Goal: Transaction & Acquisition: Subscribe to service/newsletter

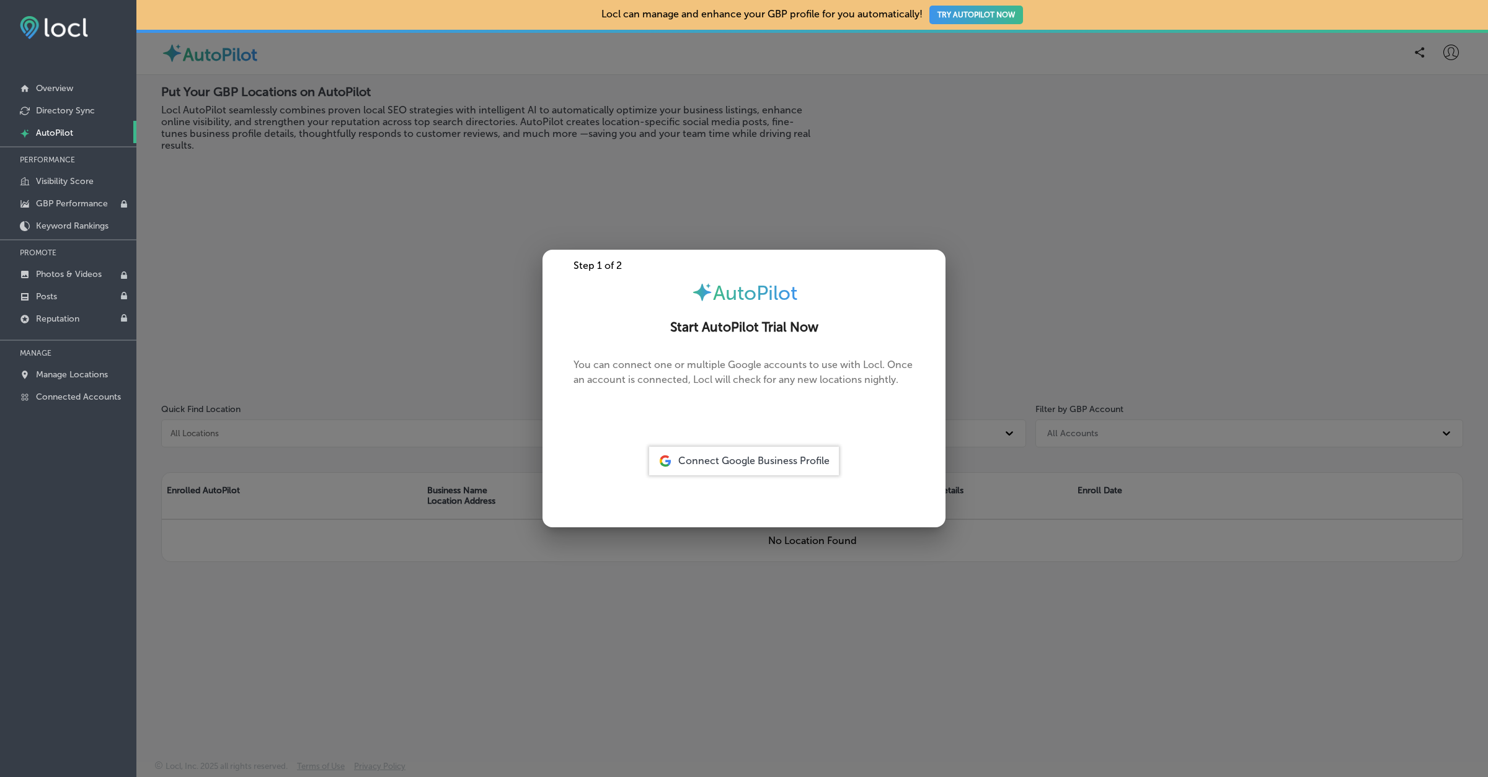
click at [712, 455] on span "Connect Google Business Profile" at bounding box center [753, 461] width 151 height 12
click at [697, 470] on div "Connect Google Business Profile" at bounding box center [744, 461] width 190 height 29
click at [743, 460] on span "Connect Google Business Profile" at bounding box center [753, 461] width 151 height 12
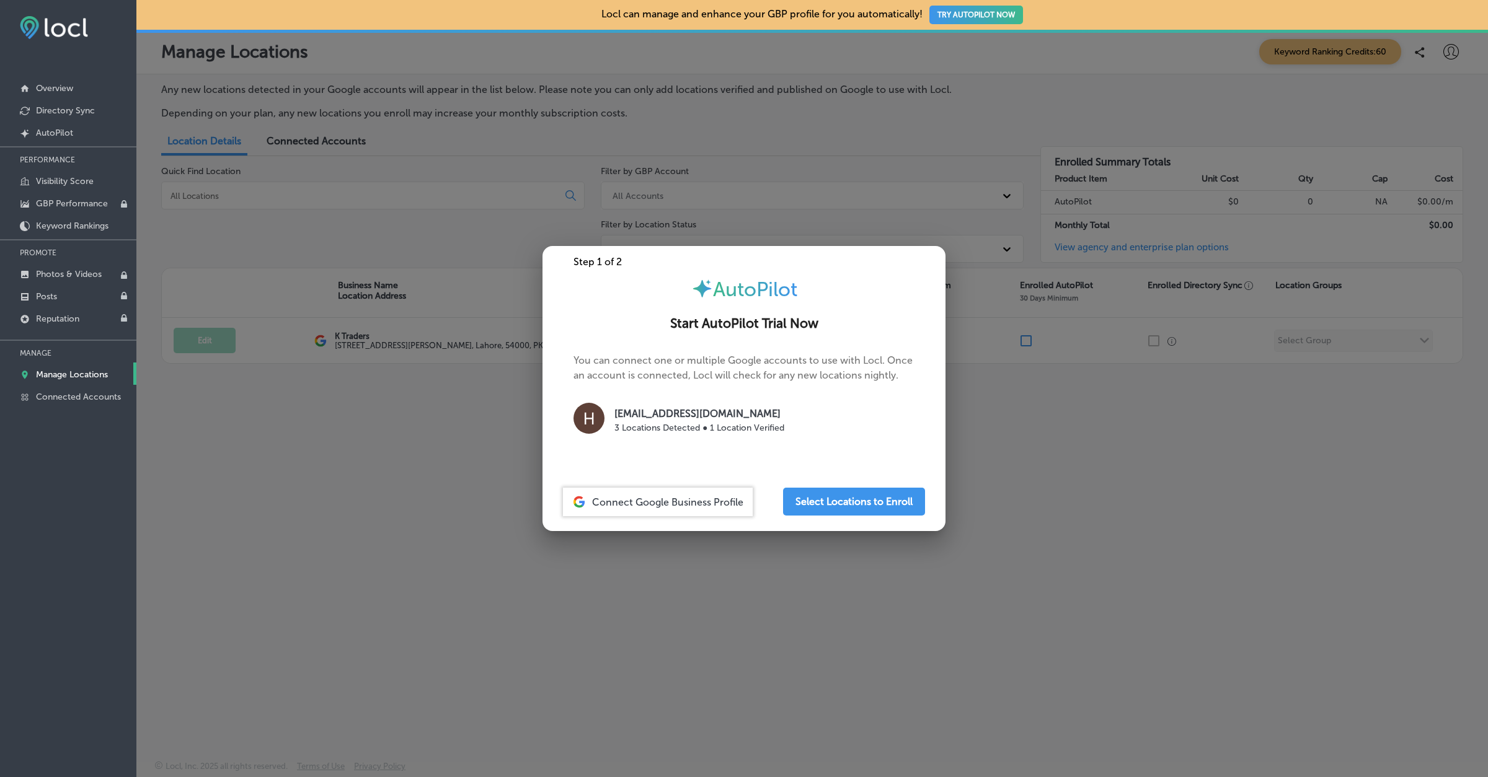
click at [500, 488] on div at bounding box center [744, 388] width 1488 height 777
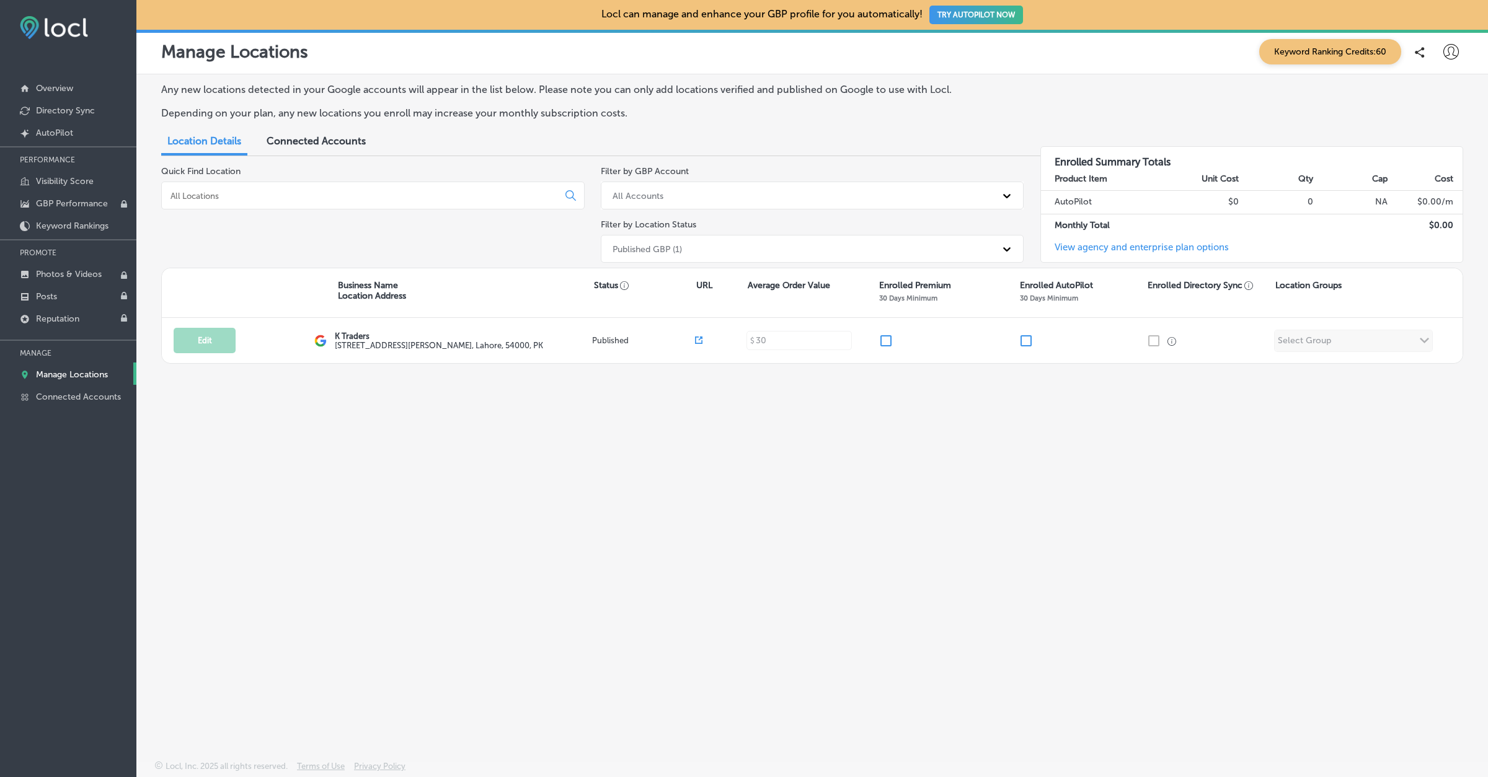
click at [1453, 49] on icon at bounding box center [1450, 51] width 15 height 15
click at [1408, 97] on p "My Account" at bounding box center [1433, 96] width 56 height 15
select select "PK"
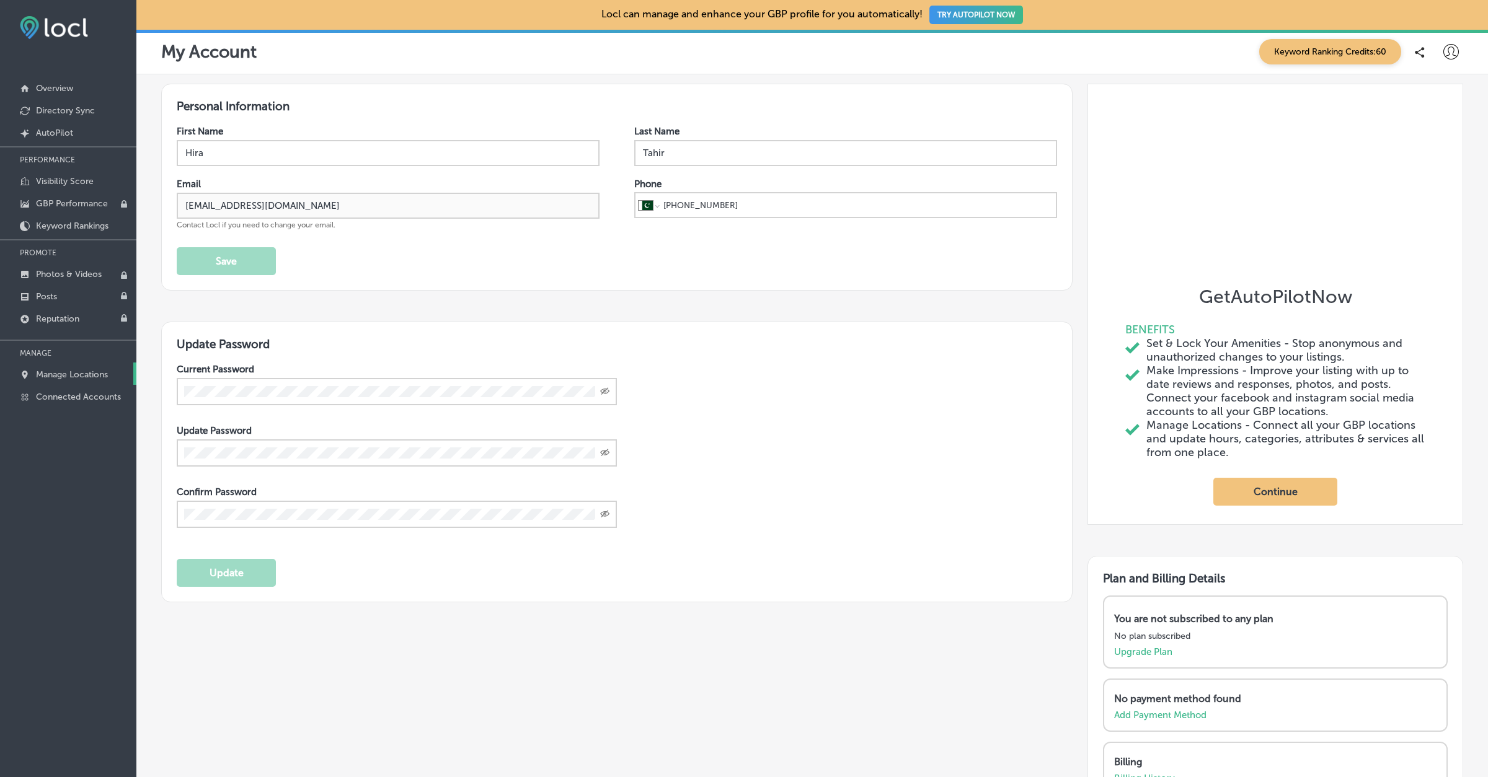
click at [84, 371] on p "Manage Locations" at bounding box center [72, 374] width 72 height 11
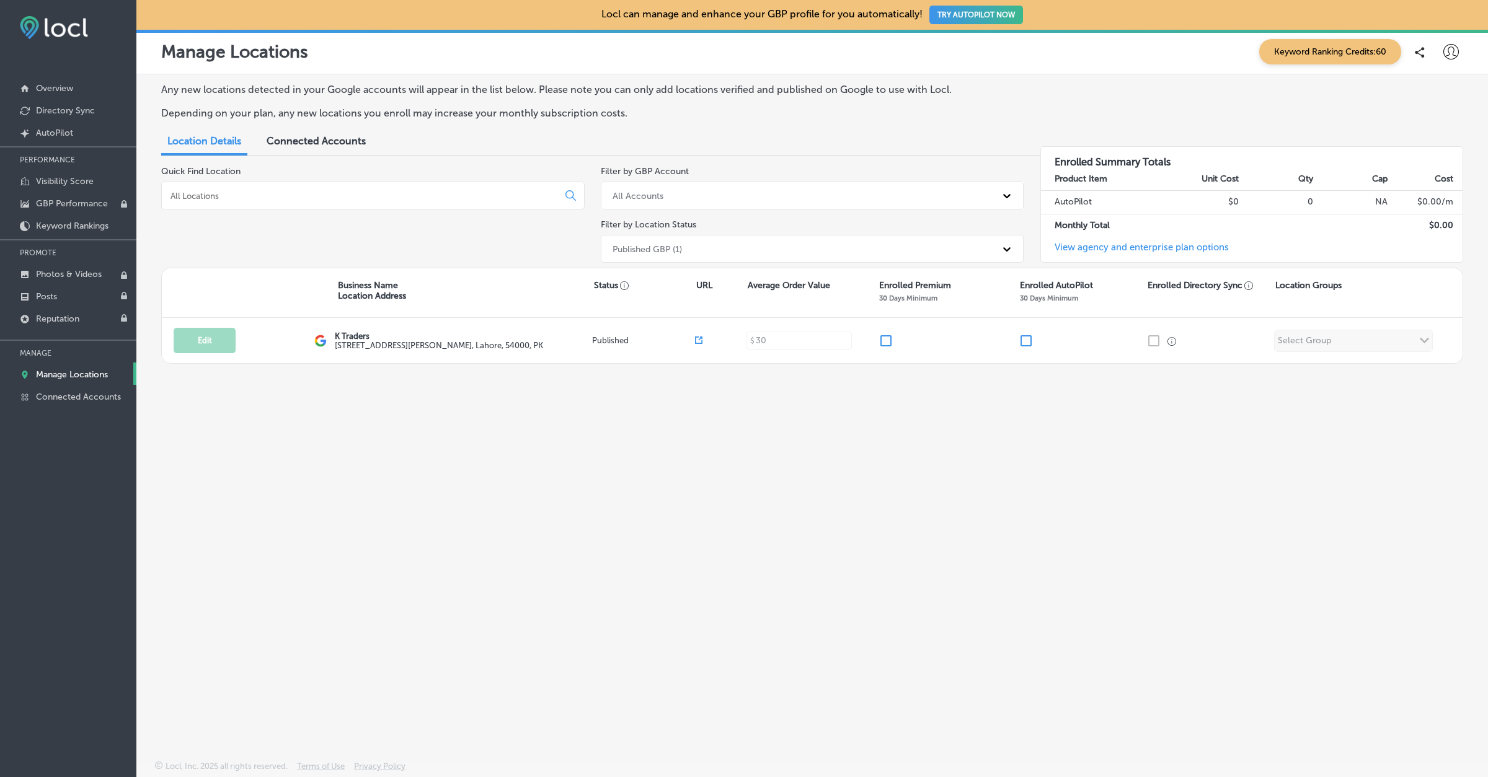
click at [964, 15] on button "TRY AUTOPILOT NOW" at bounding box center [976, 15] width 94 height 19
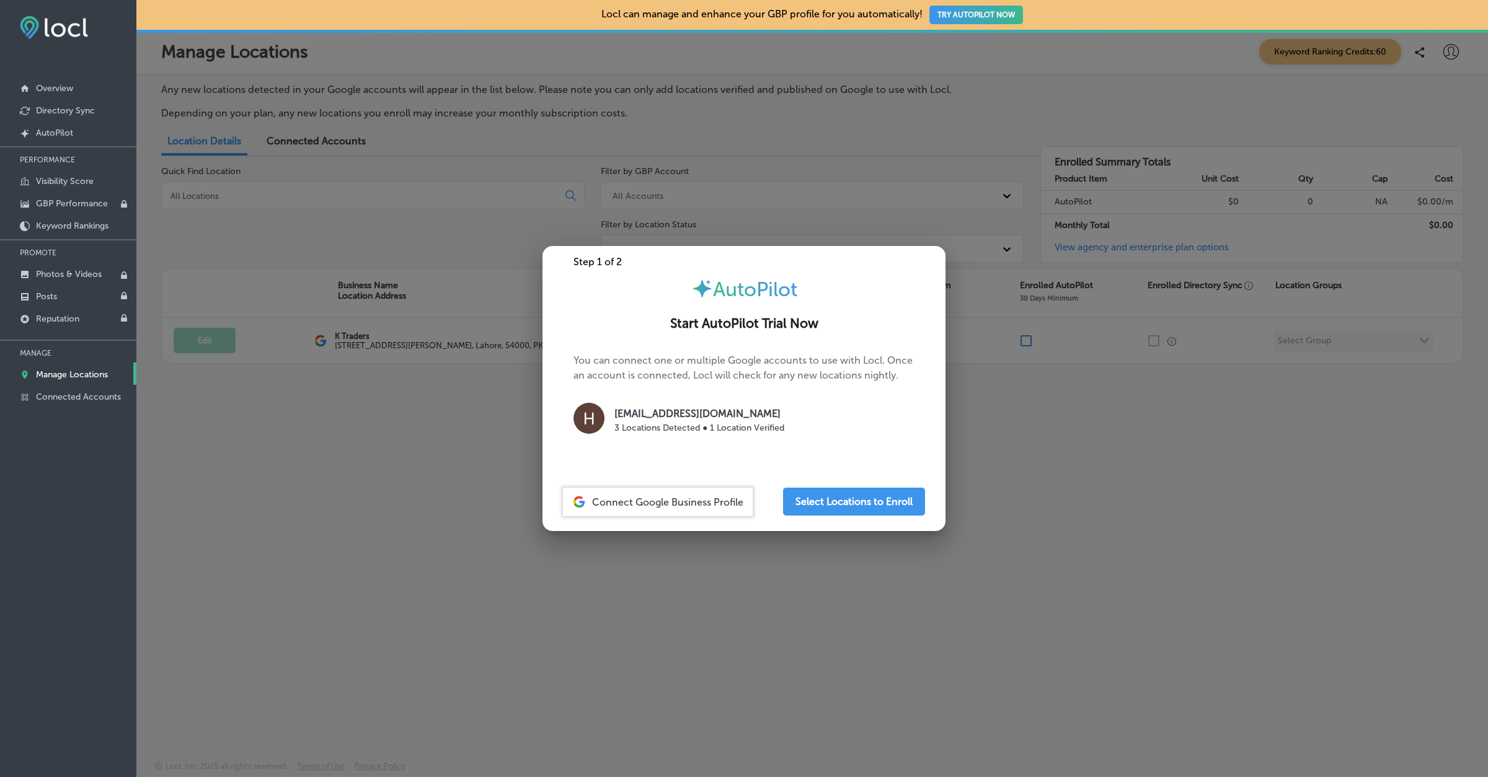
click at [702, 415] on p "[EMAIL_ADDRESS][DOMAIN_NAME]" at bounding box center [699, 414] width 170 height 15
click at [836, 500] on button "Select Locations to Enroll" at bounding box center [854, 502] width 142 height 28
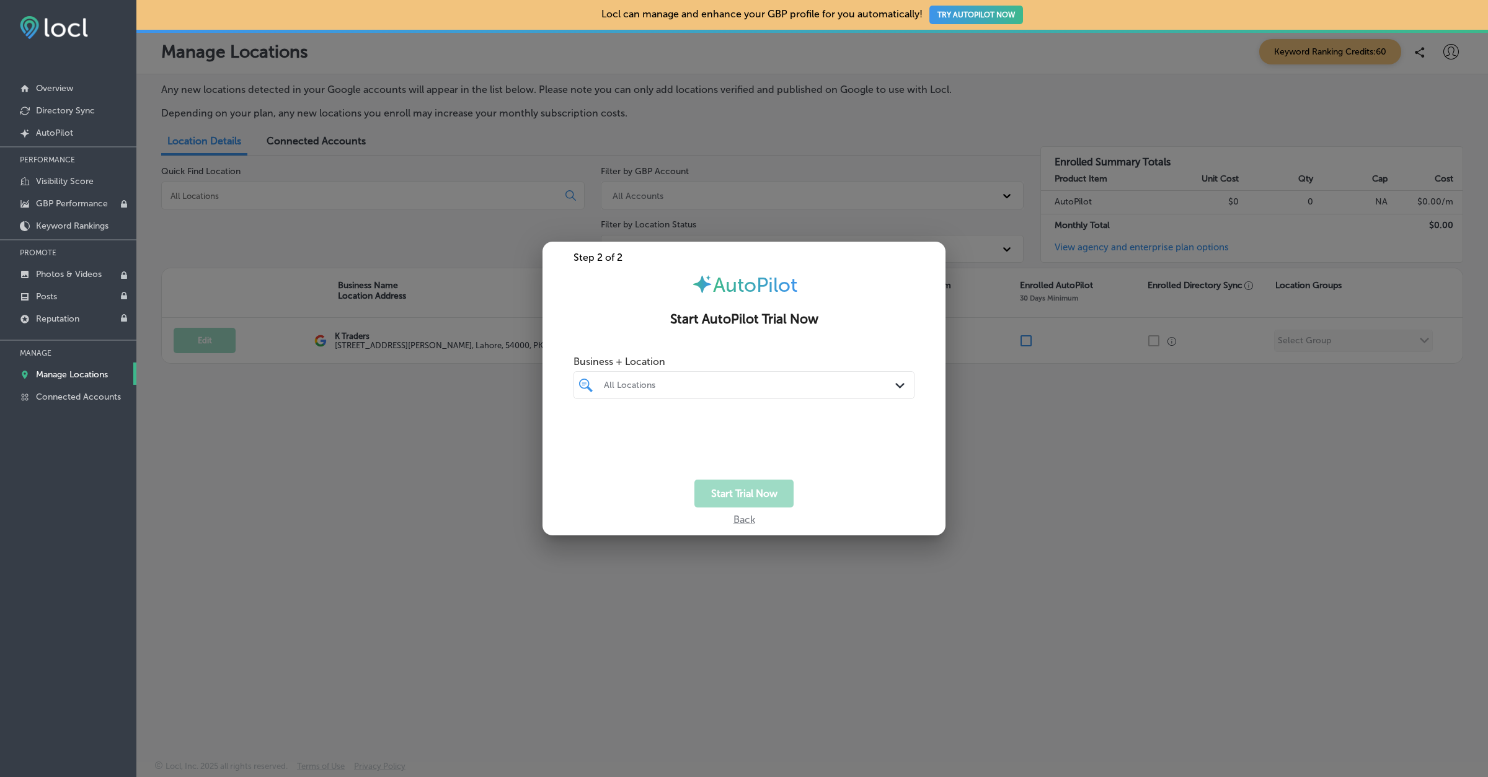
click at [776, 392] on div at bounding box center [730, 385] width 254 height 17
click at [623, 433] on label "K Traders" at bounding box center [652, 430] width 100 height 11
click at [883, 497] on div "Start Trial Now" at bounding box center [743, 494] width 403 height 28
click at [763, 495] on button "Start Trial Now" at bounding box center [743, 494] width 99 height 28
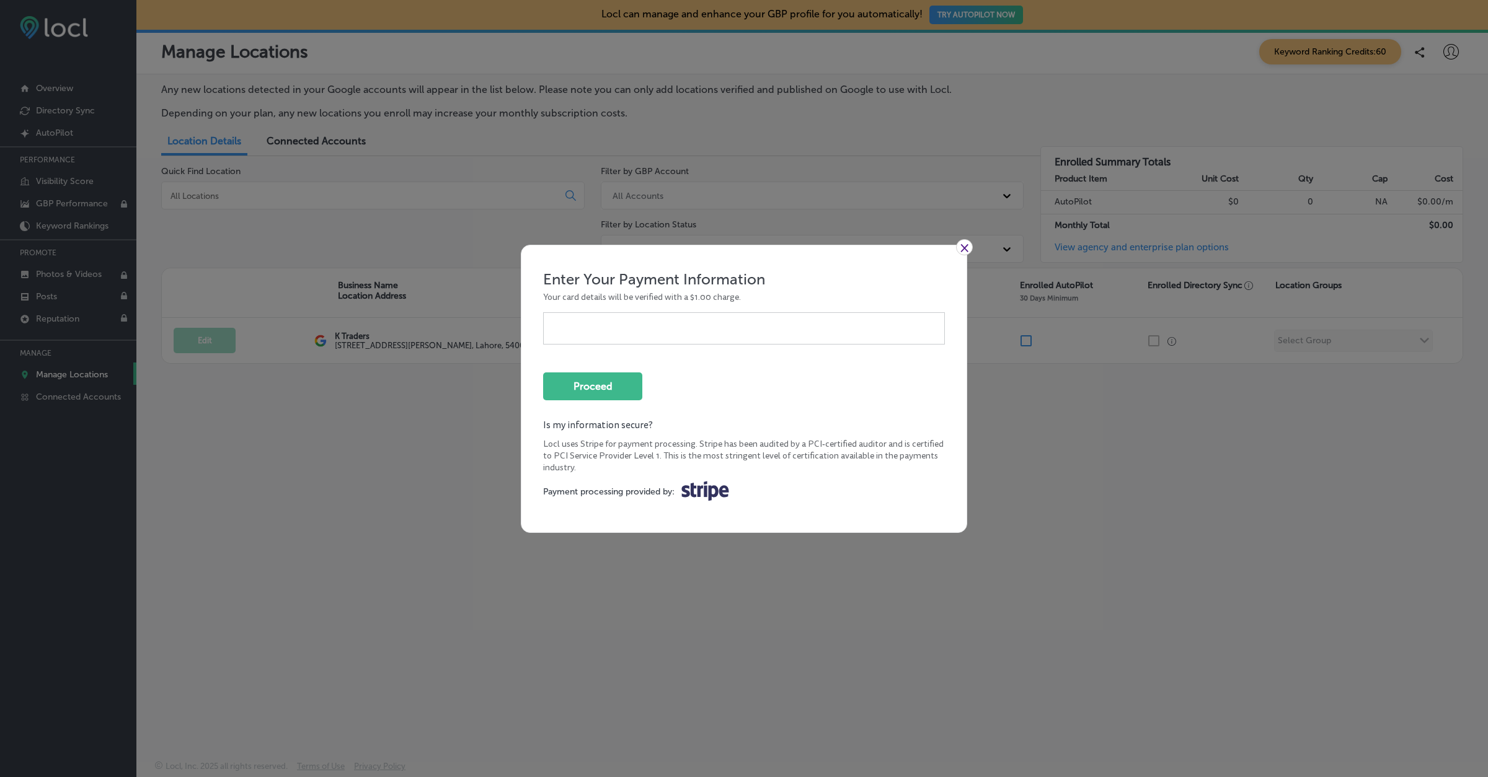
click at [670, 332] on div at bounding box center [744, 328] width 382 height 12
click at [967, 247] on link "×" at bounding box center [964, 247] width 17 height 16
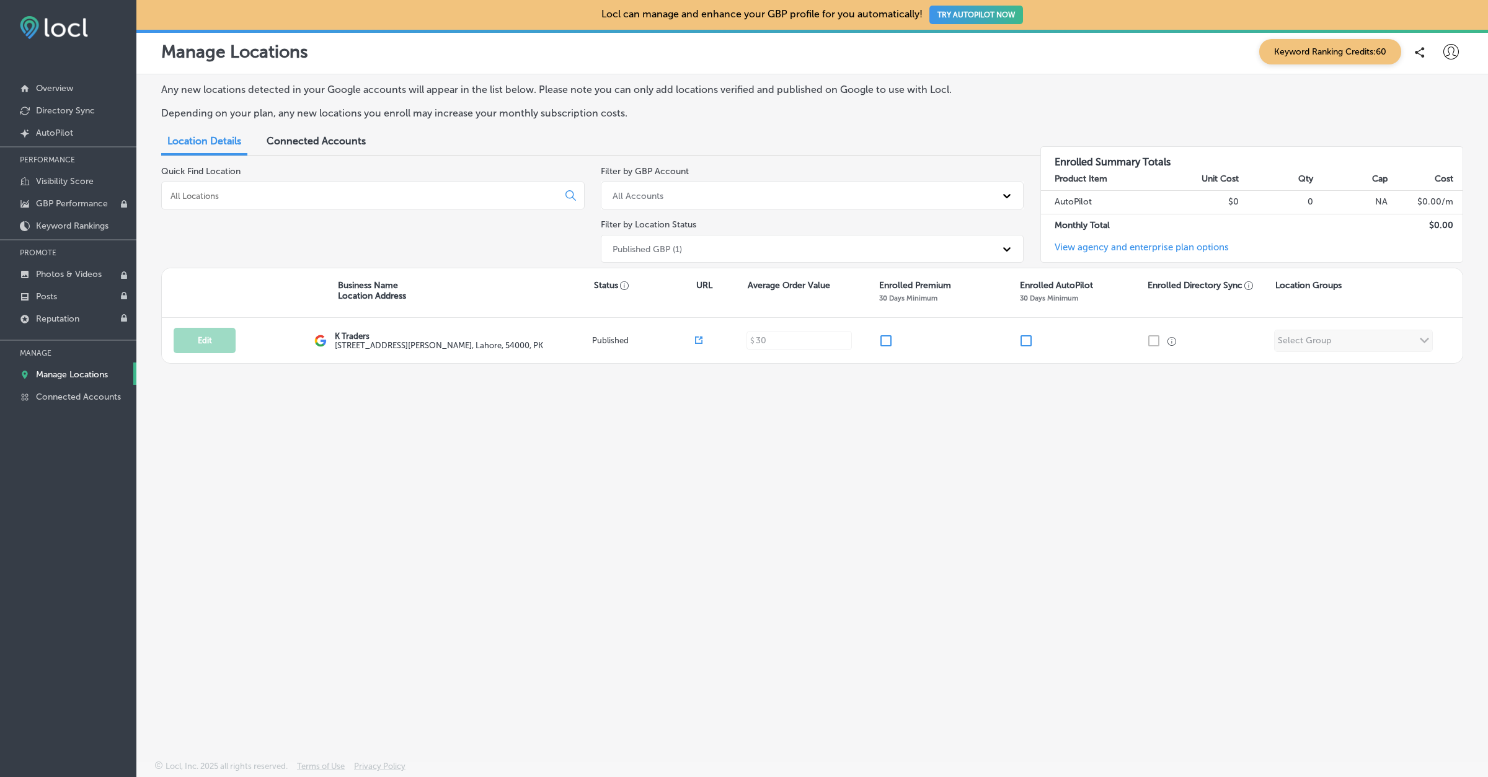
click at [962, 19] on button "TRY AUTOPILOT NOW" at bounding box center [976, 15] width 94 height 19
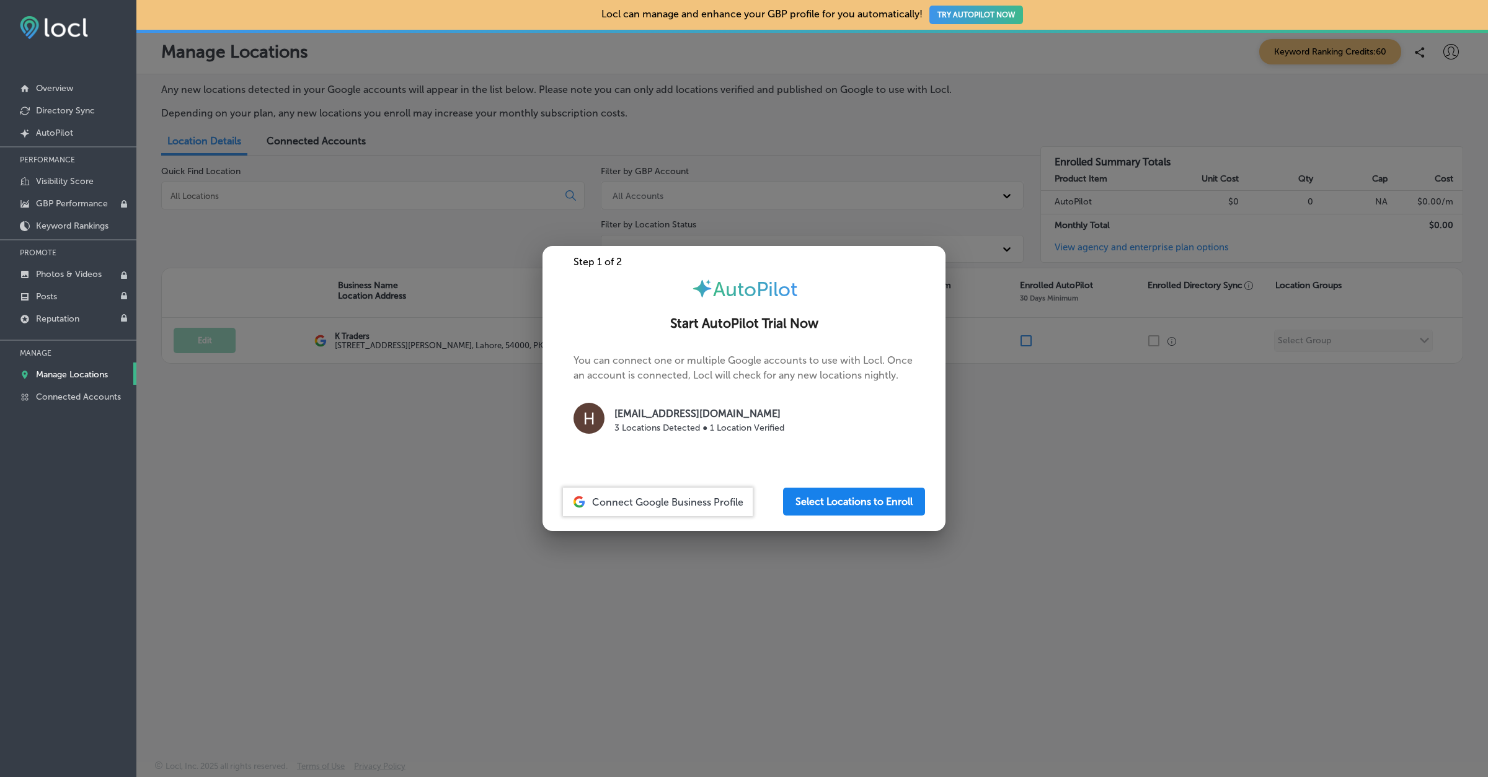
click at [814, 494] on button "Select Locations to Enroll" at bounding box center [854, 502] width 142 height 28
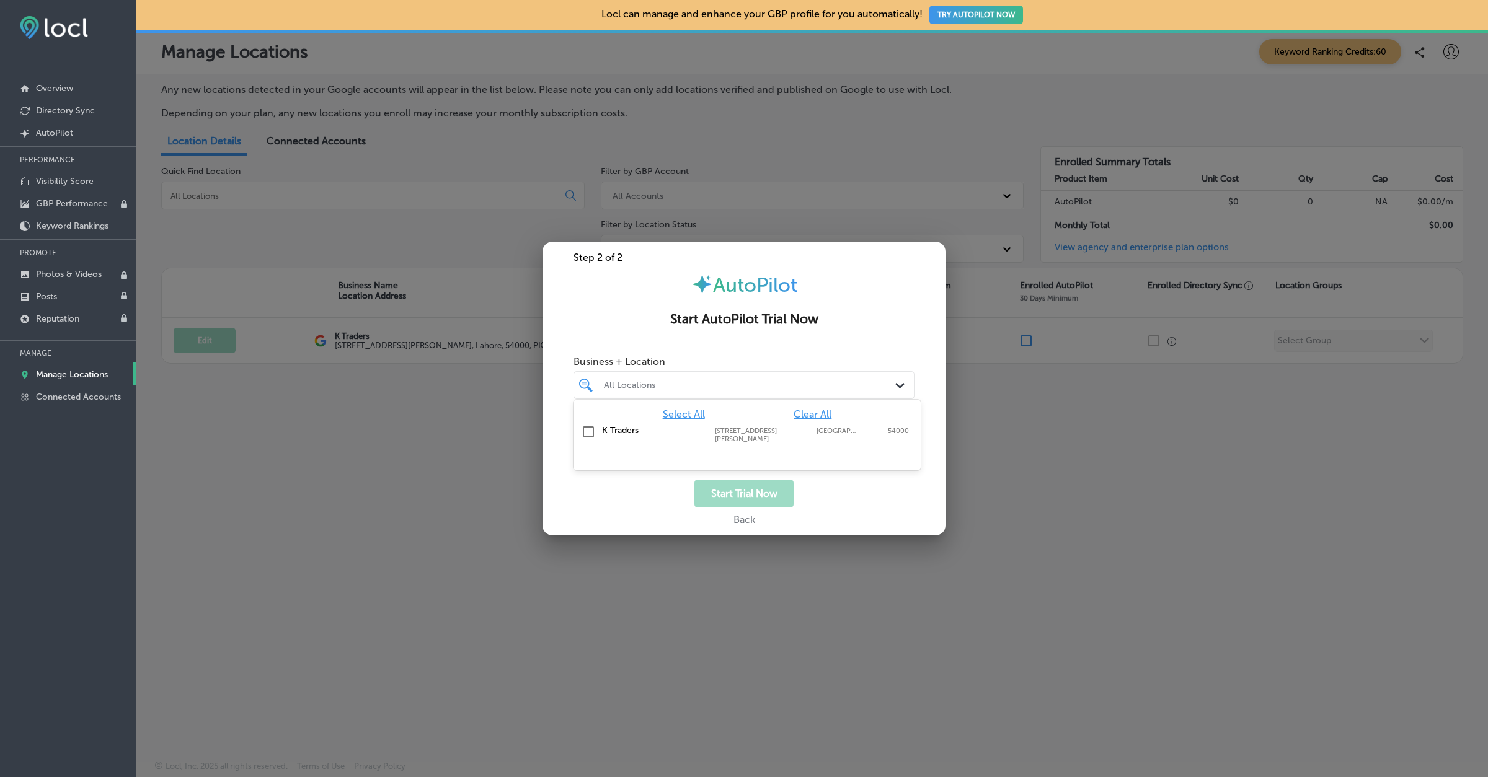
click at [730, 389] on div "All Locations" at bounding box center [750, 385] width 293 height 11
click at [614, 434] on label "K Traders" at bounding box center [652, 430] width 100 height 11
click at [795, 493] on div "Start Trial Now" at bounding box center [743, 494] width 403 height 28
click at [759, 493] on button "Start Trial Now" at bounding box center [743, 494] width 99 height 28
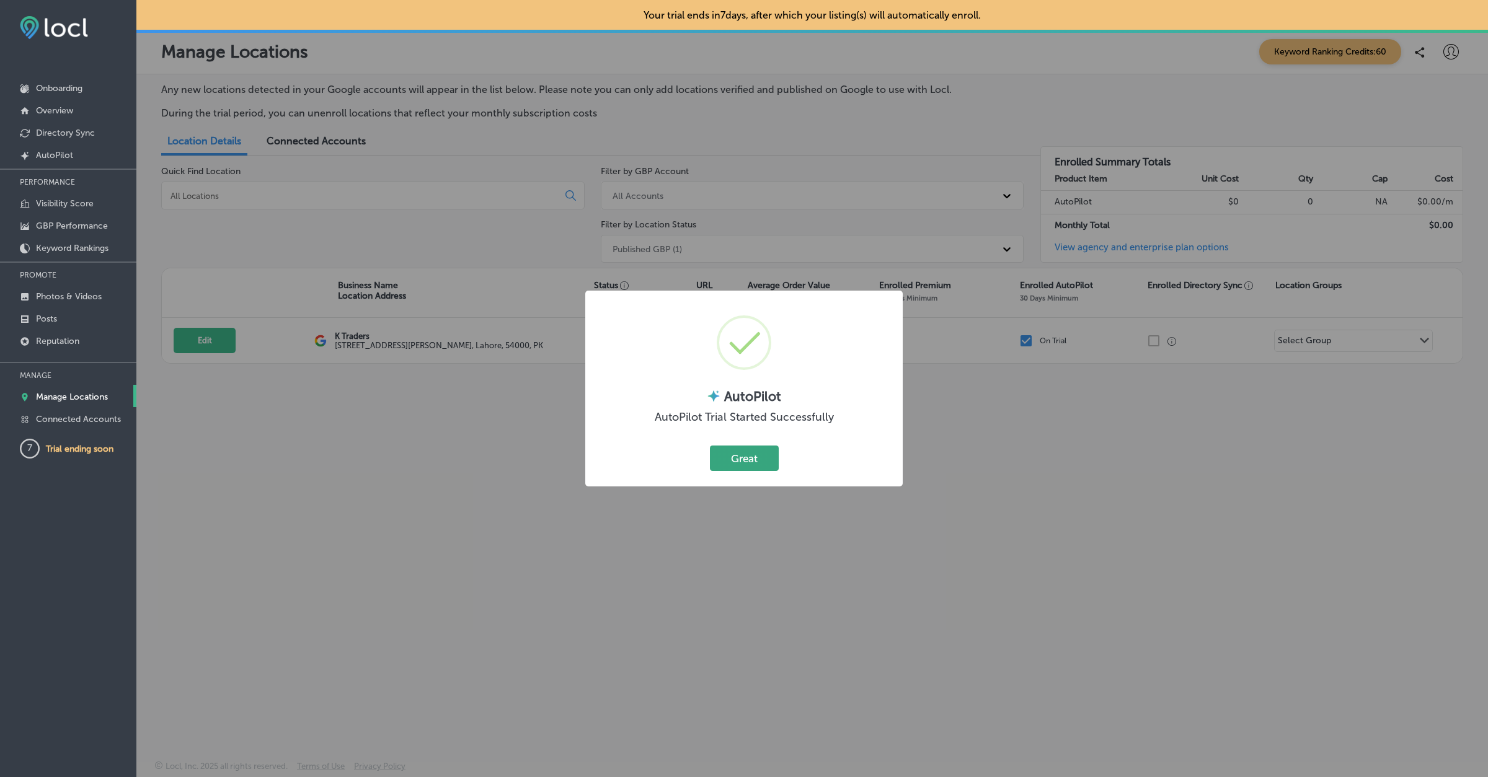
click at [744, 459] on button "Great" at bounding box center [744, 458] width 69 height 25
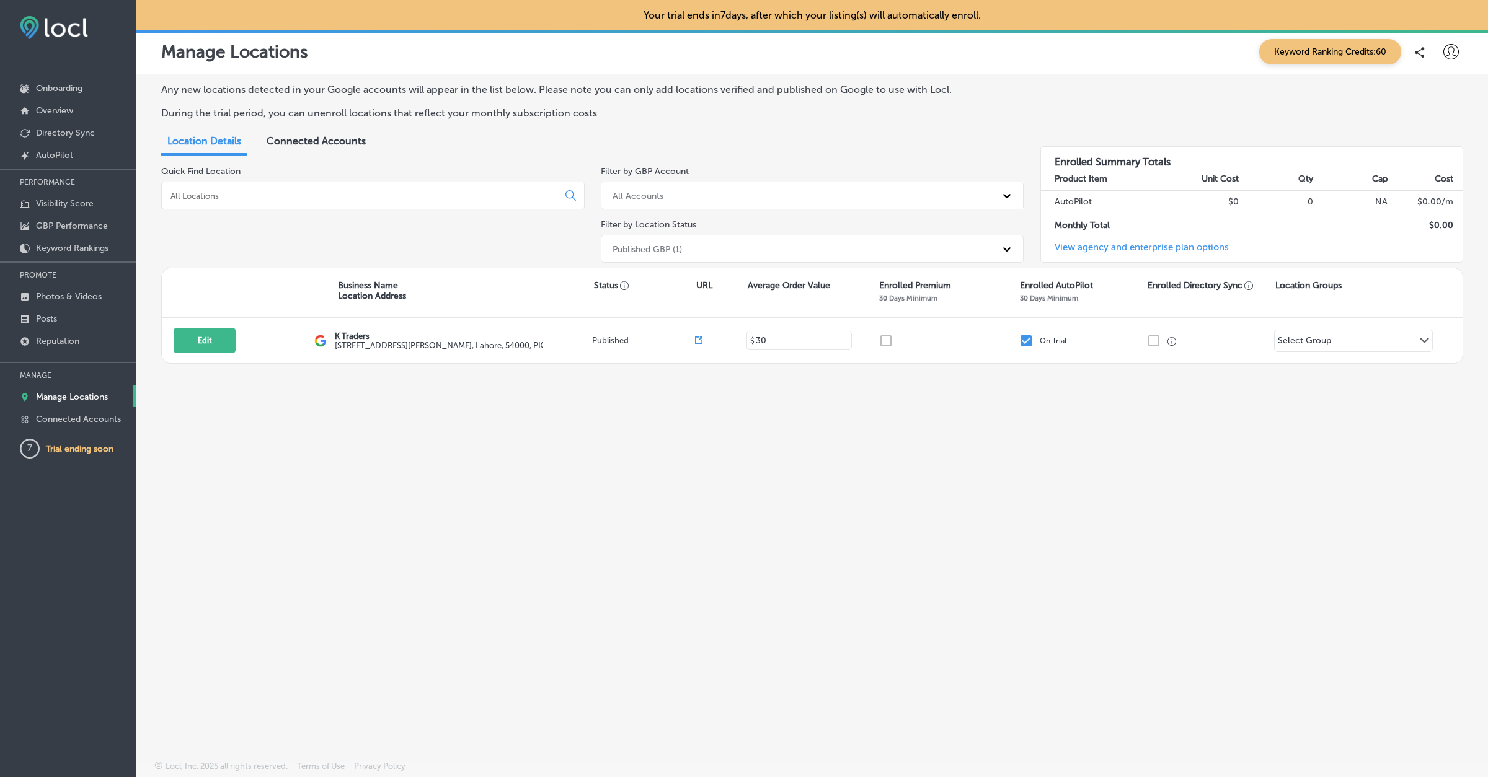
click at [1455, 49] on icon at bounding box center [1450, 51] width 15 height 15
click at [1421, 91] on p "My Account" at bounding box center [1433, 96] width 56 height 15
select select "PK"
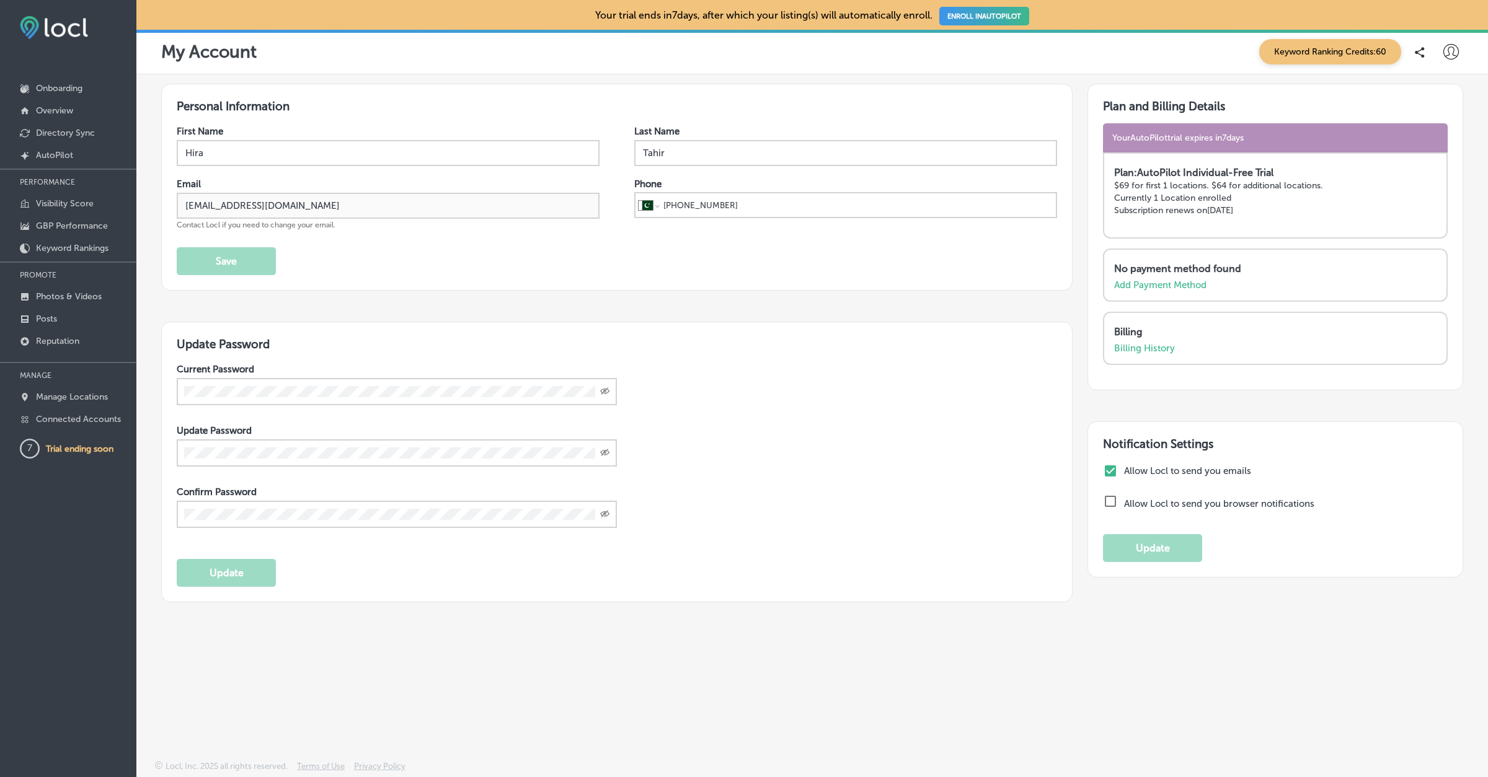
click at [175, 205] on div "Personal Information First Name Hira Last Name Tahir Email hiratahir.eketchers+…" at bounding box center [616, 187] width 911 height 207
click at [169, 208] on div "Personal Information First Name Hira Last Name Tahir Email hiratahir.eketchers+…" at bounding box center [616, 187] width 911 height 207
click at [1461, 46] on div at bounding box center [1450, 52] width 25 height 25
click at [1436, 157] on p "Log Out" at bounding box center [1423, 160] width 37 height 15
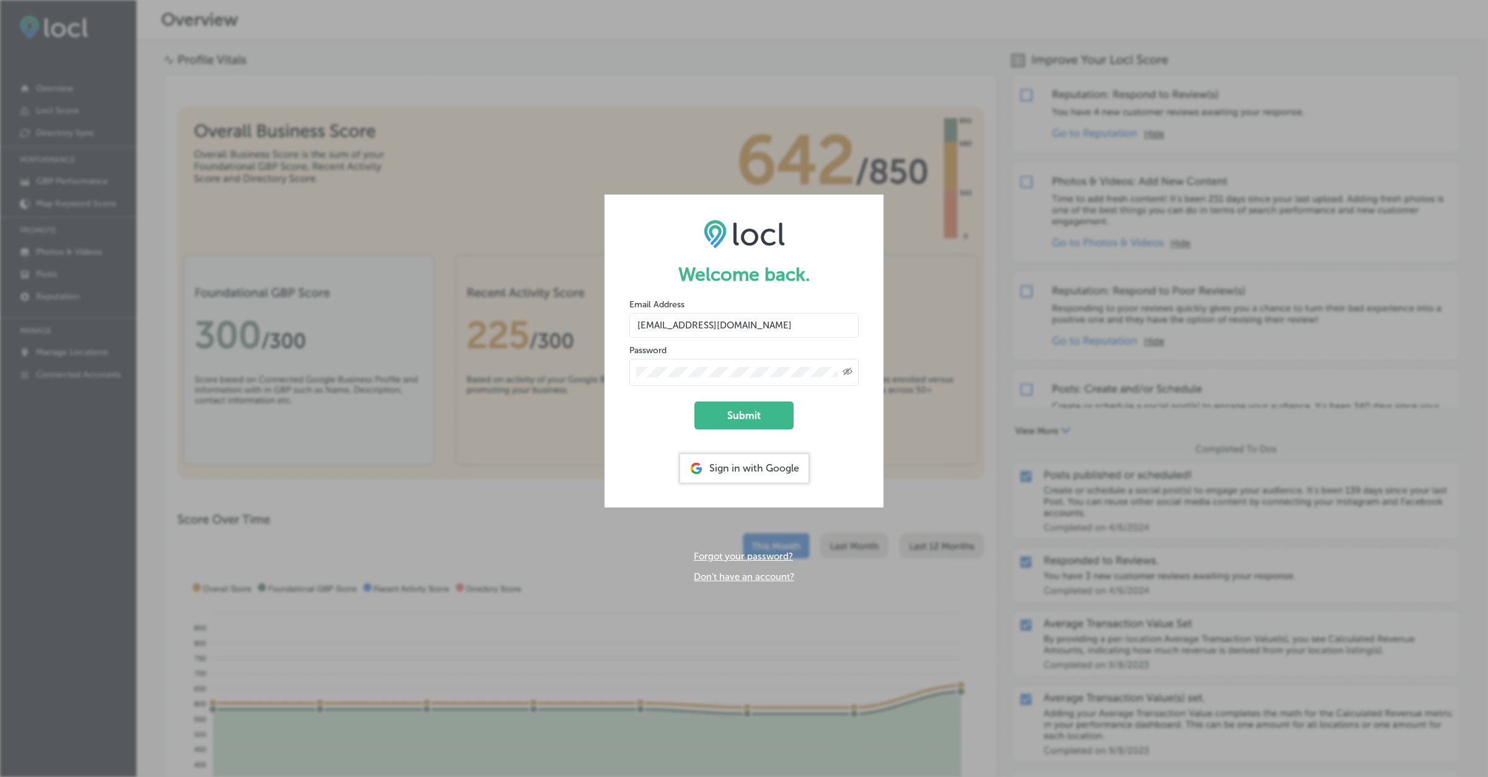
click at [751, 326] on input "hiratahir.eketchers+test81@gmail.com" at bounding box center [743, 325] width 229 height 25
type input "hiratahir.eketchers+test83@gmail.com"
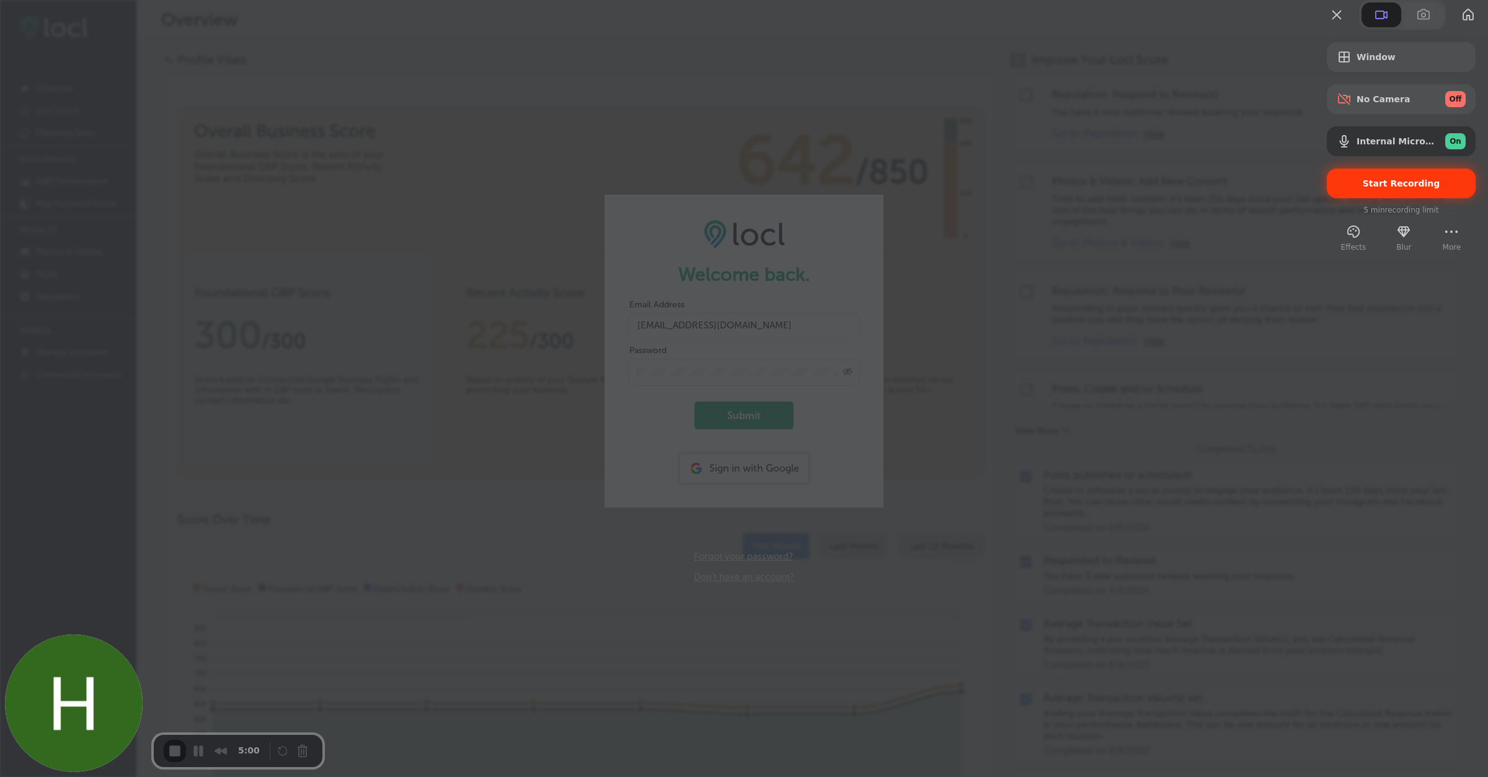
click at [1394, 188] on span "Start Recording" at bounding box center [1401, 184] width 77 height 10
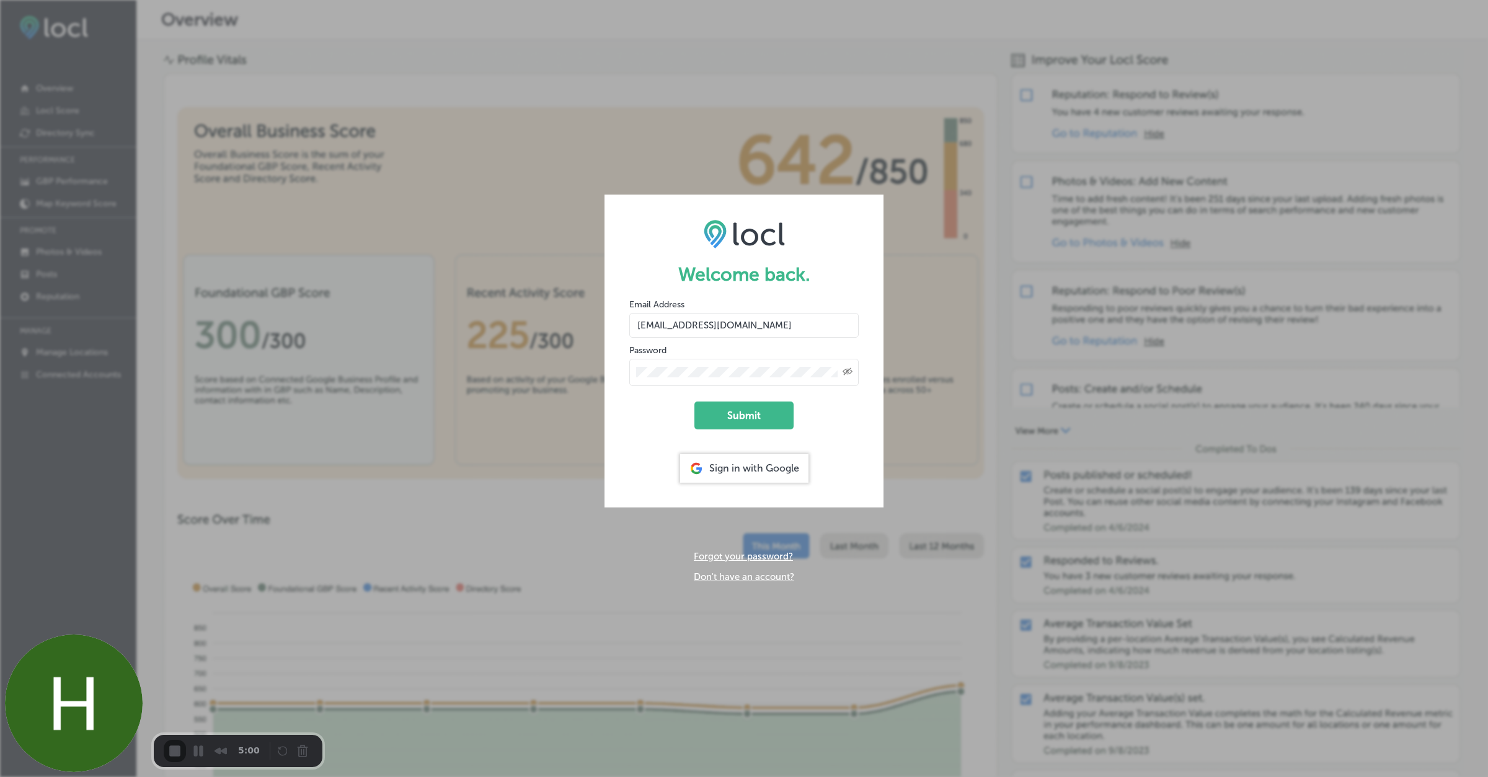
click at [751, 406] on button "Submit" at bounding box center [743, 416] width 99 height 28
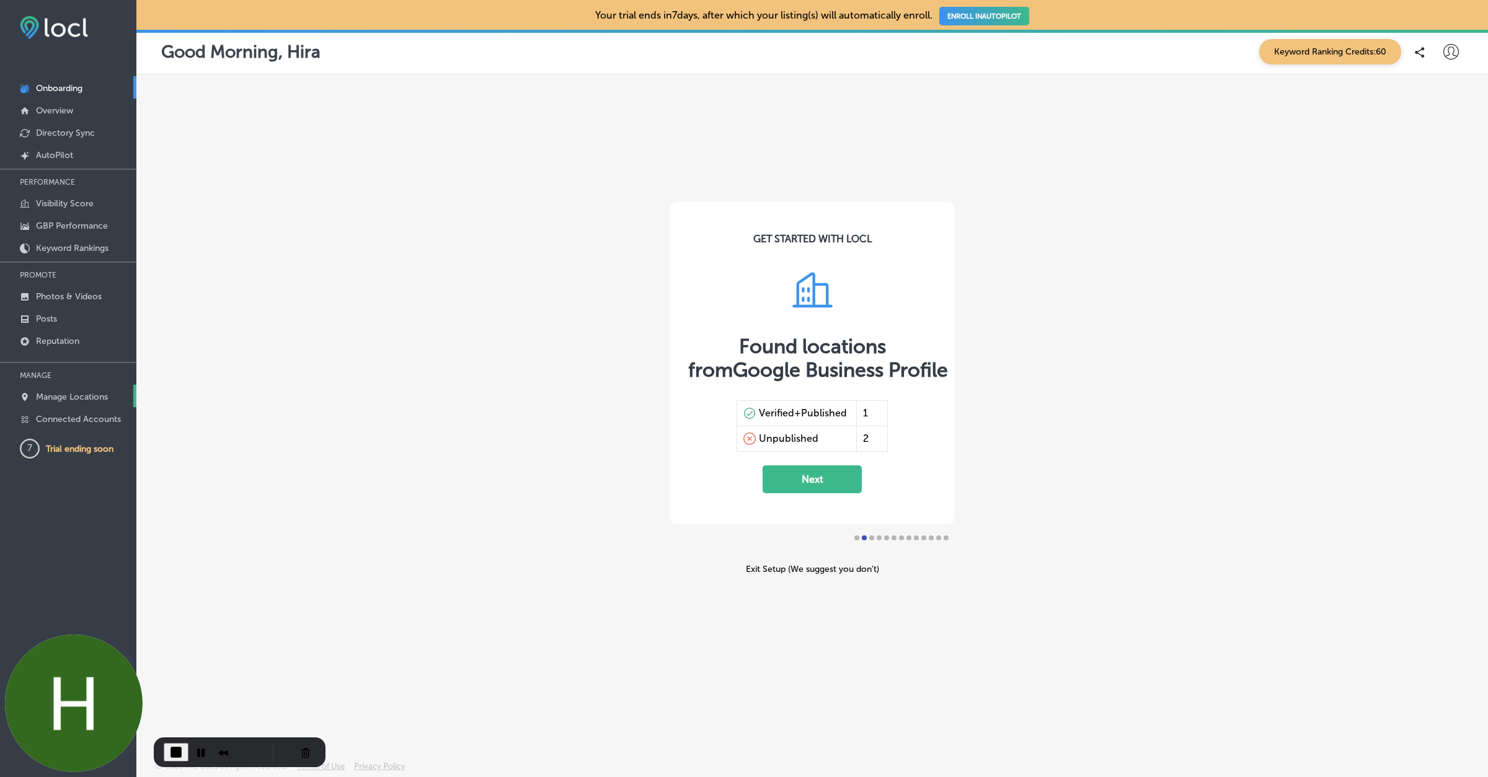
click at [74, 389] on link "Manage Locations" at bounding box center [68, 396] width 136 height 22
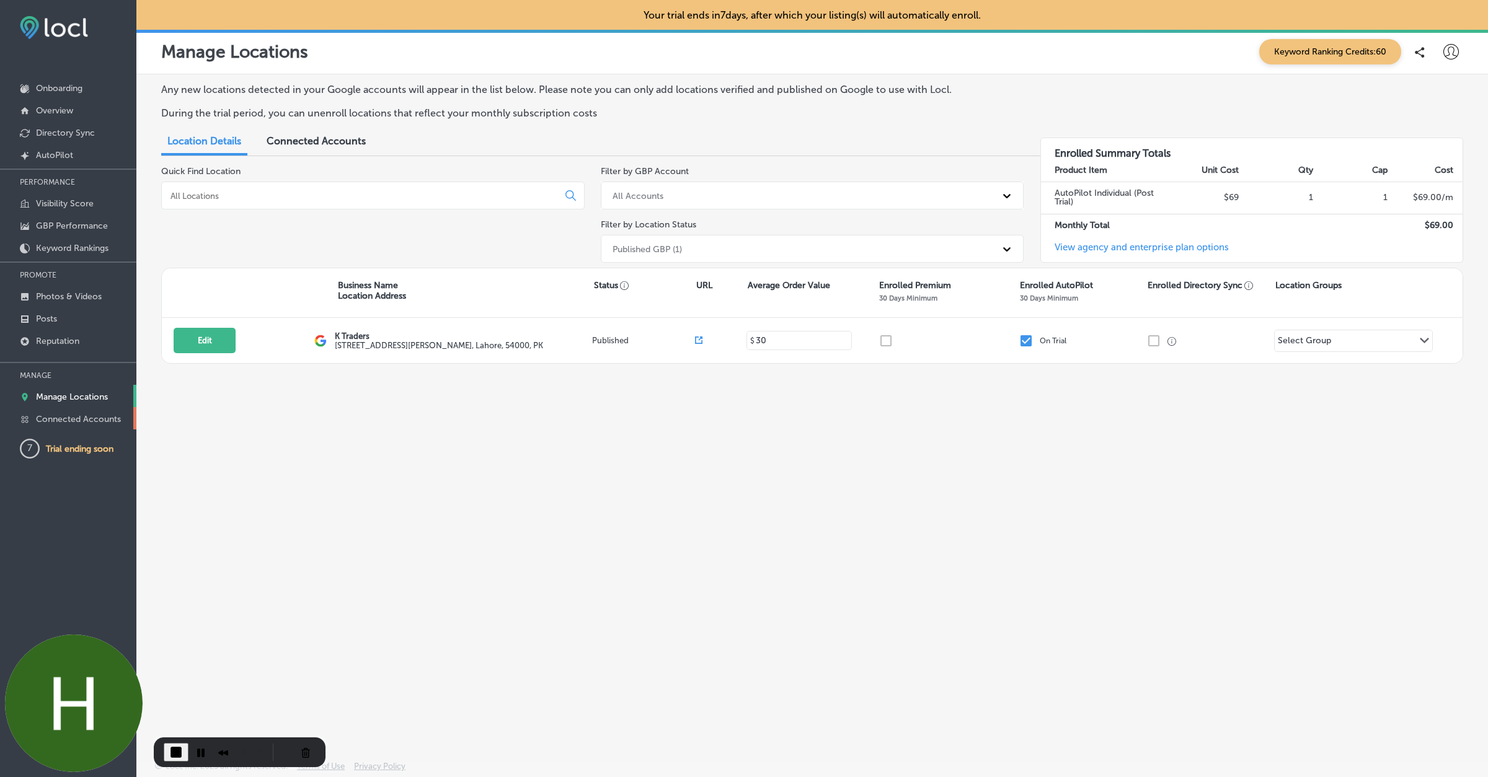
click at [73, 415] on p "Connected Accounts" at bounding box center [78, 419] width 85 height 11
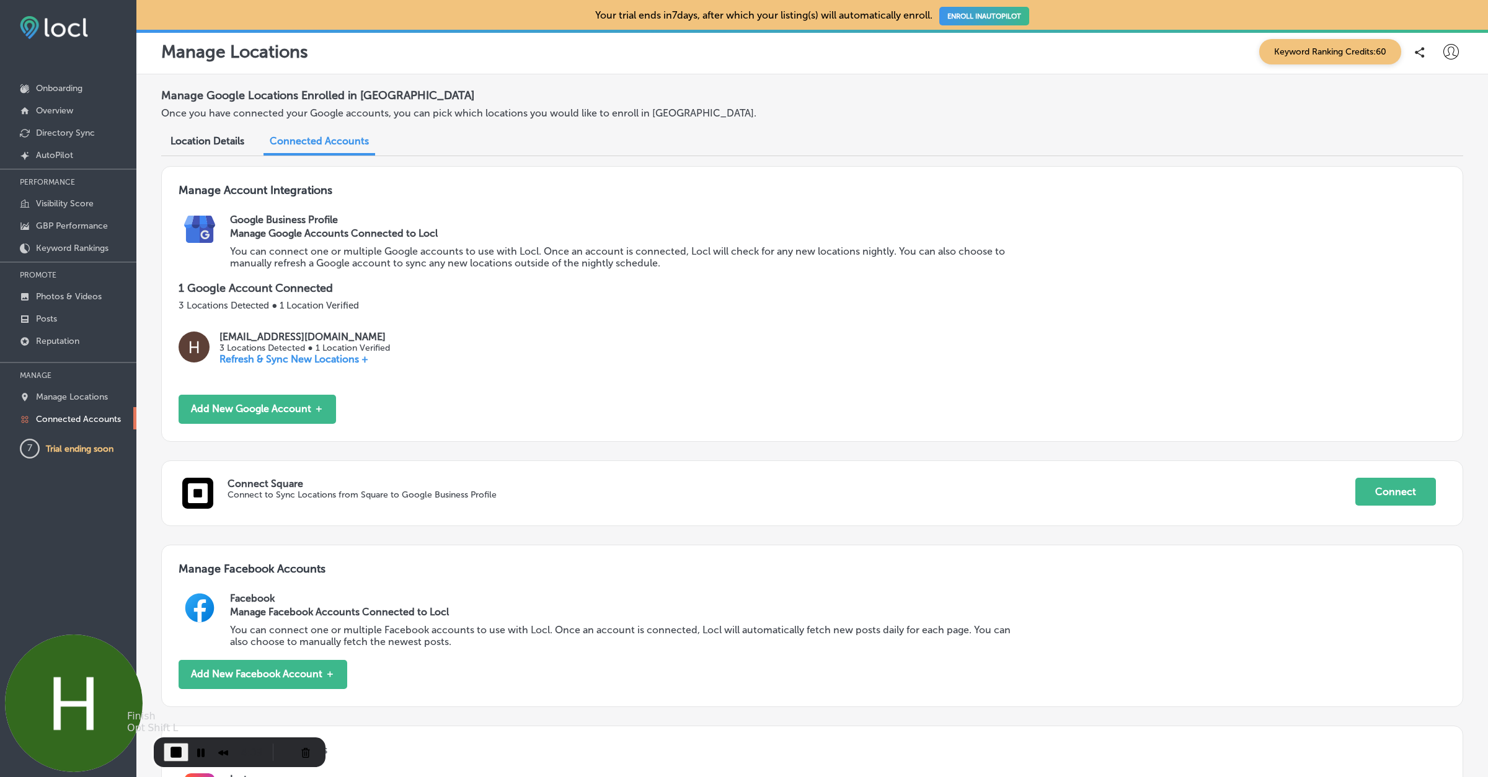
click at [173, 745] on span "End Recording" at bounding box center [176, 752] width 15 height 15
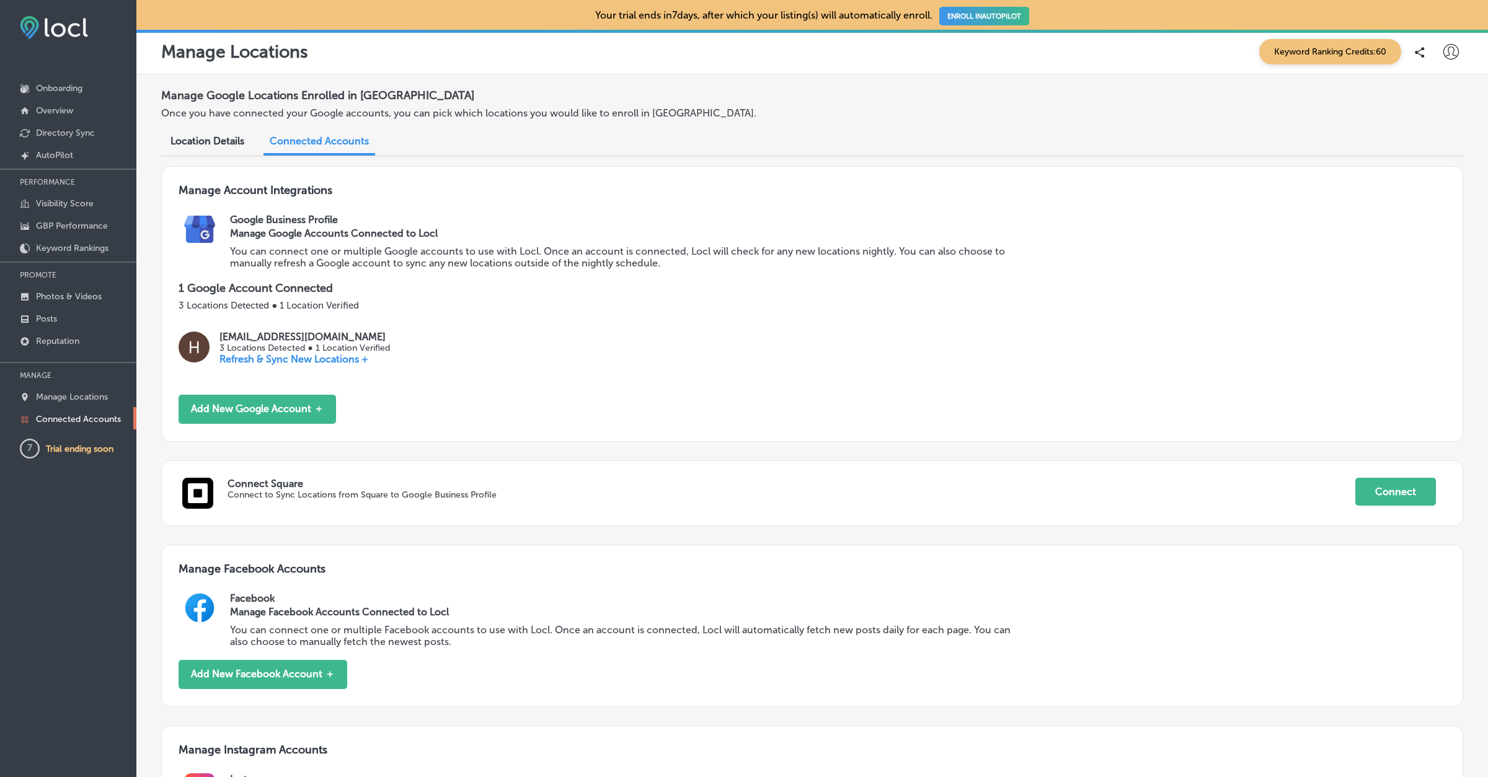
click at [1457, 55] on icon at bounding box center [1450, 51] width 15 height 15
click at [1425, 156] on p "Log Out" at bounding box center [1423, 160] width 37 height 15
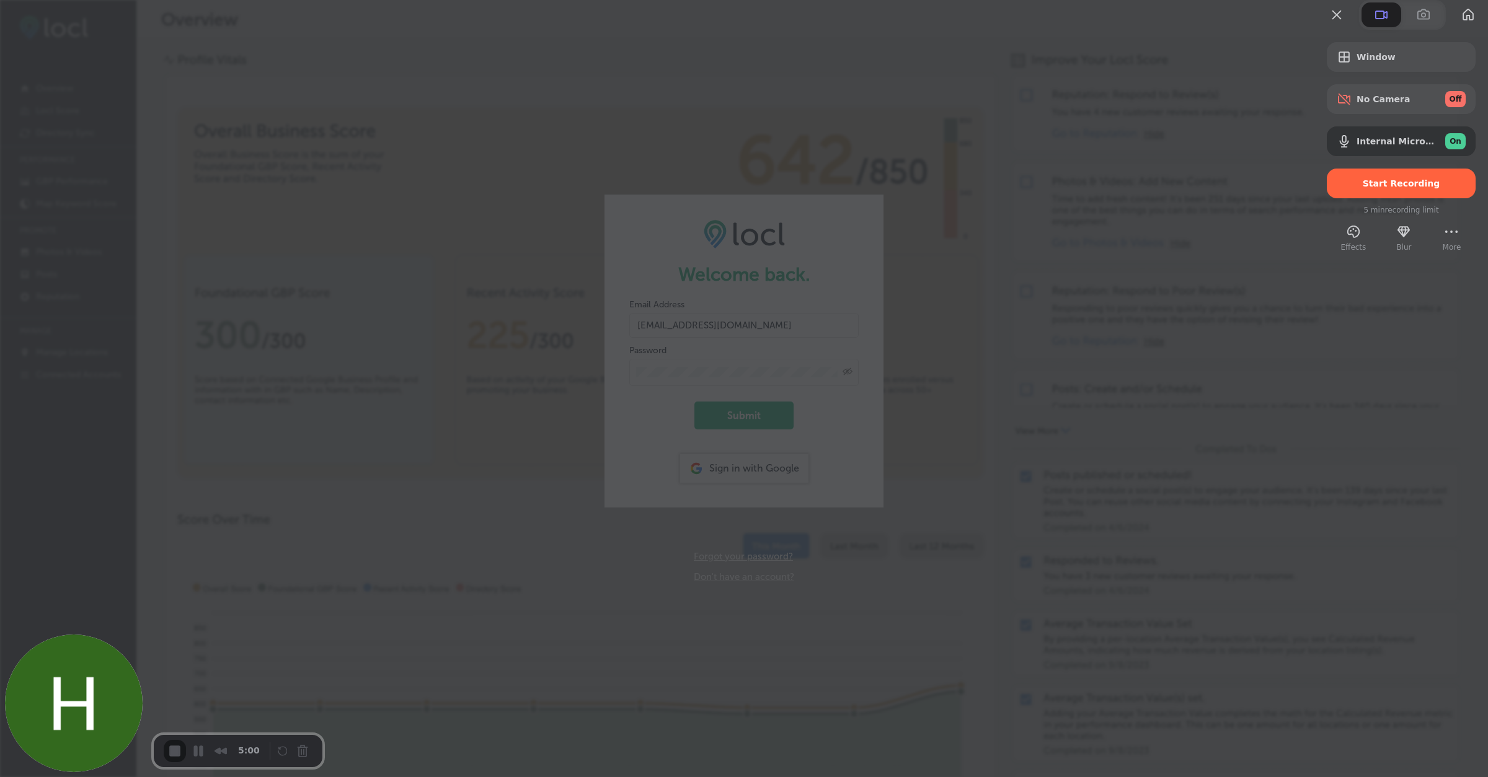
click at [1363, 188] on span "Start Recording" at bounding box center [1401, 184] width 77 height 10
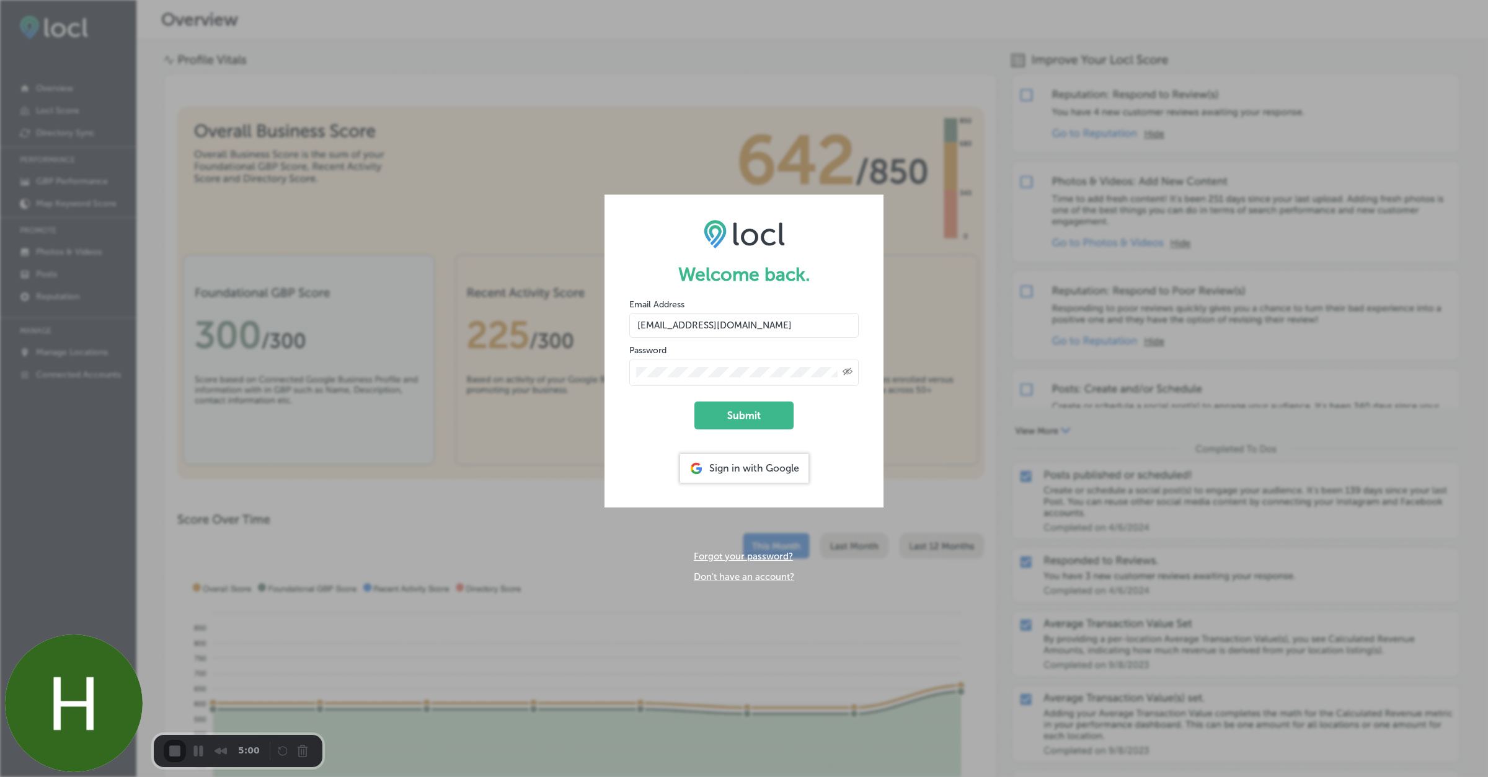
click at [746, 408] on button "Submit" at bounding box center [743, 416] width 99 height 28
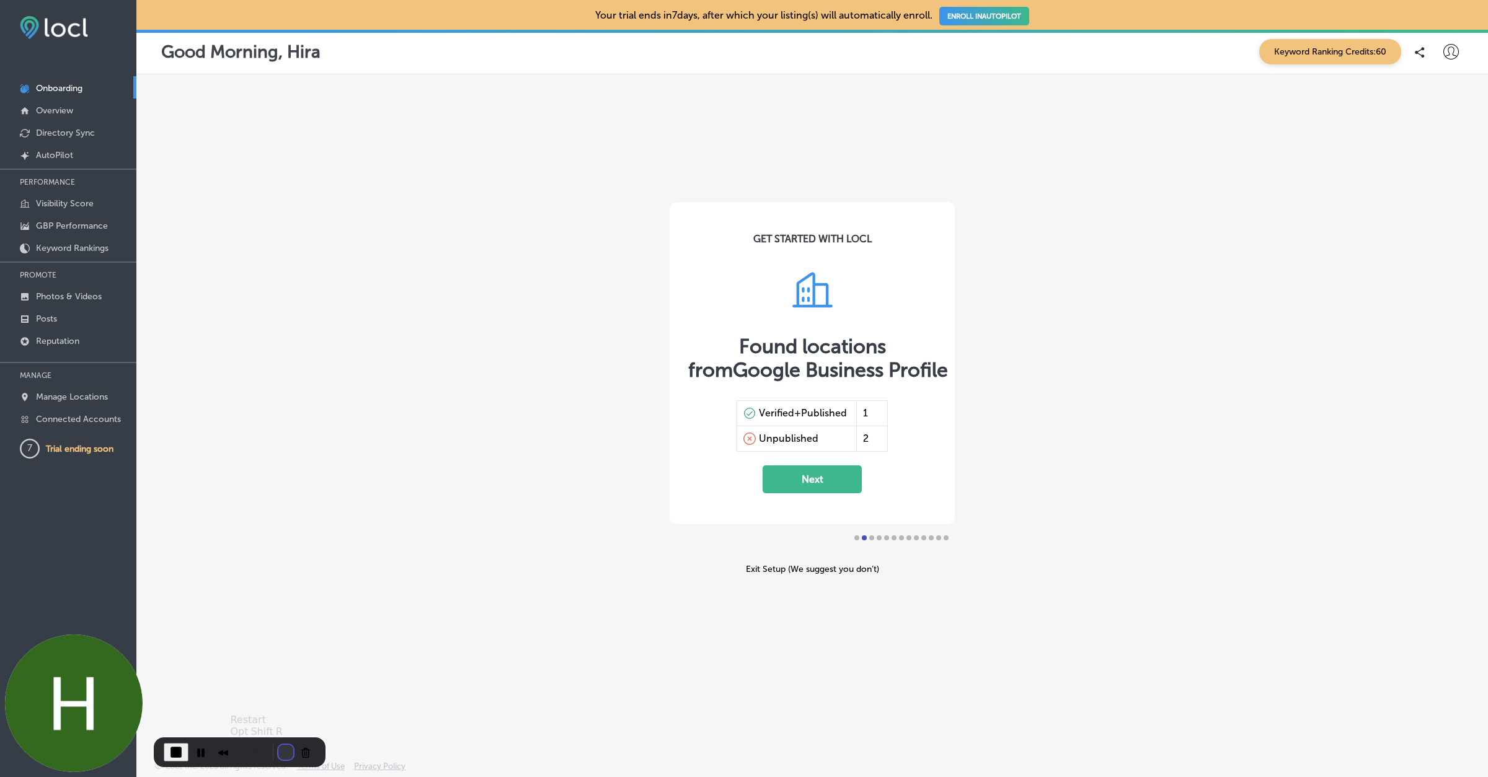
click at [282, 749] on button "Restart Recording" at bounding box center [285, 752] width 15 height 15
click at [300, 753] on button "Cancel Recording" at bounding box center [306, 753] width 20 height 20
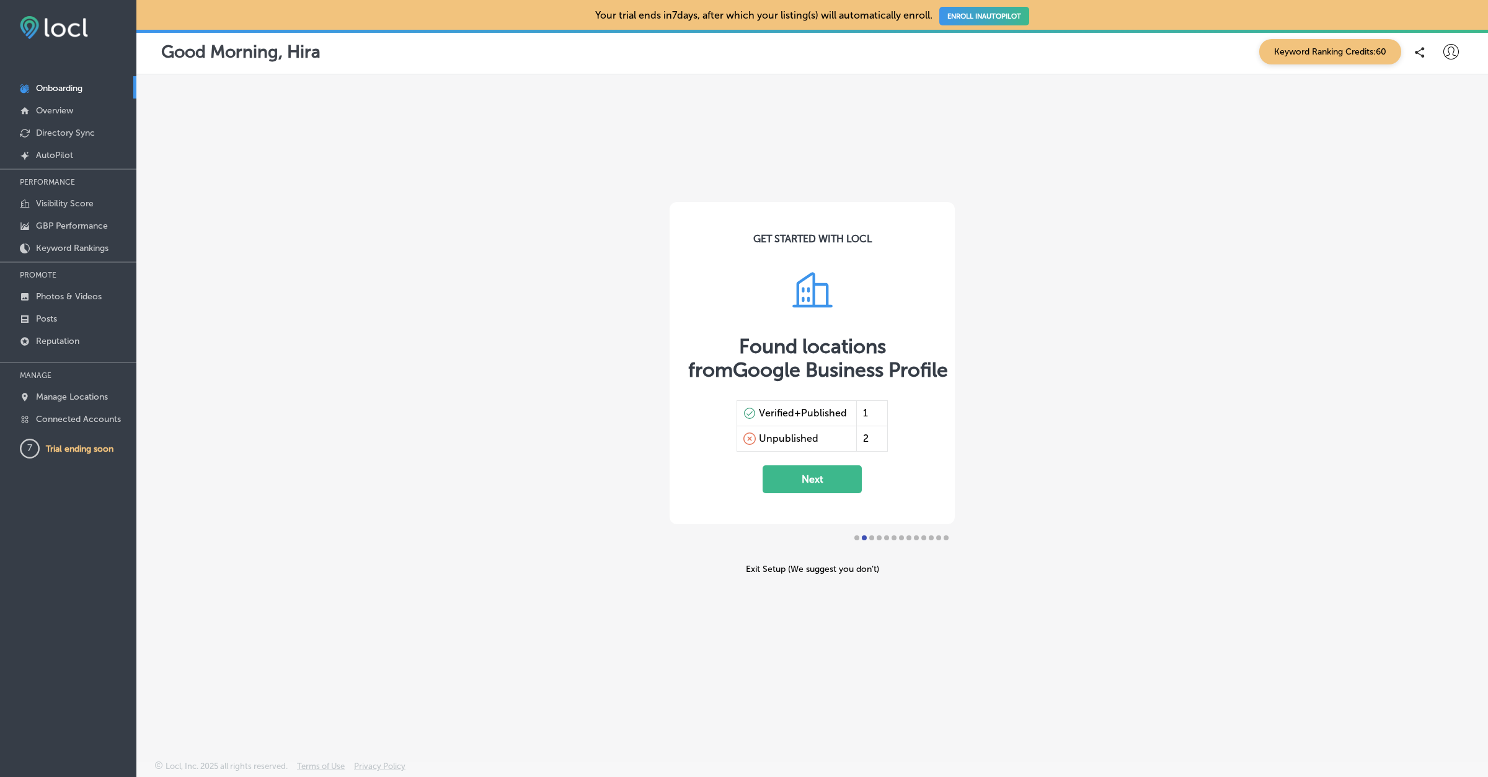
click at [1454, 54] on icon at bounding box center [1450, 51] width 15 height 15
click at [1415, 148] on li "Log Out" at bounding box center [1429, 160] width 86 height 29
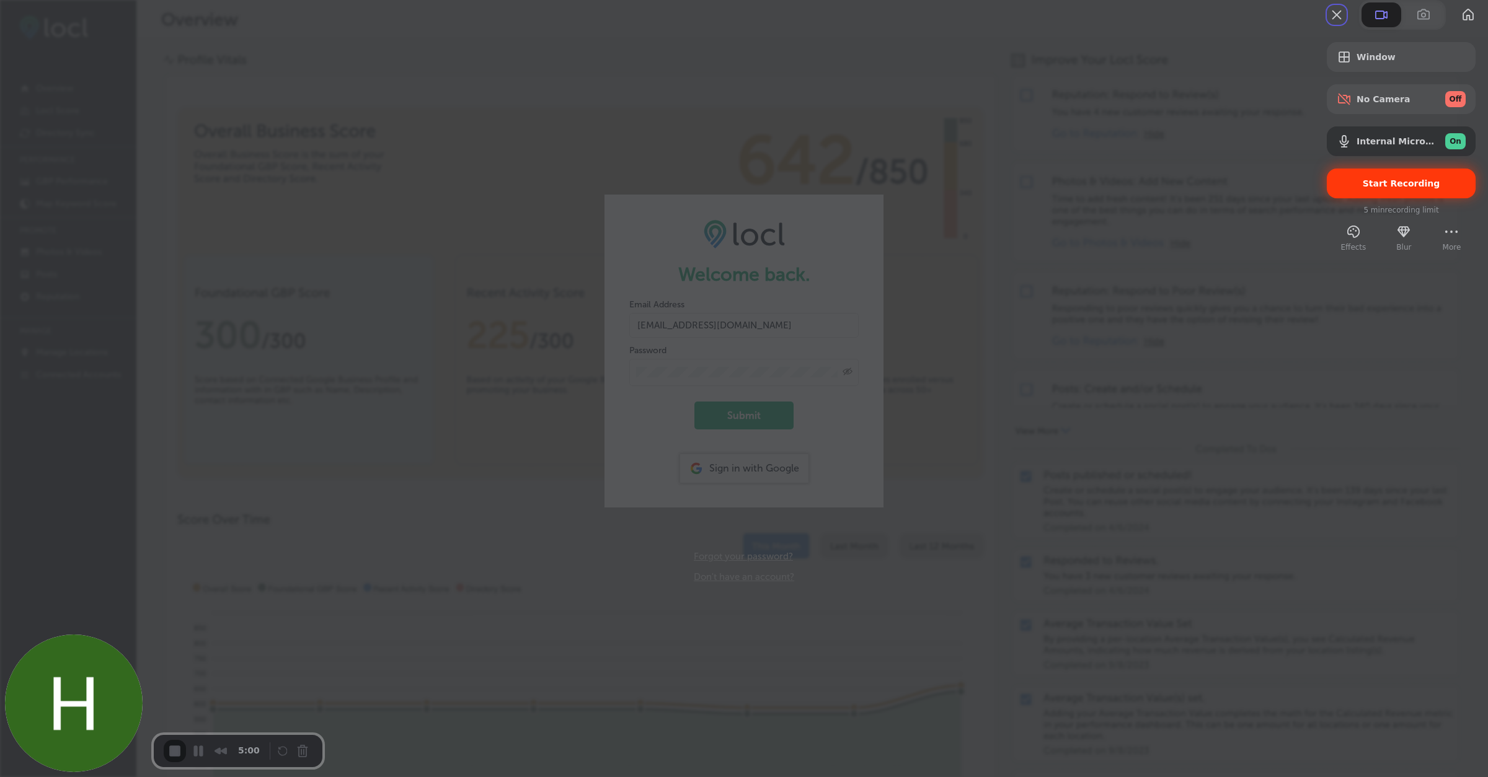
click at [1372, 198] on div "Start Recording" at bounding box center [1401, 184] width 149 height 30
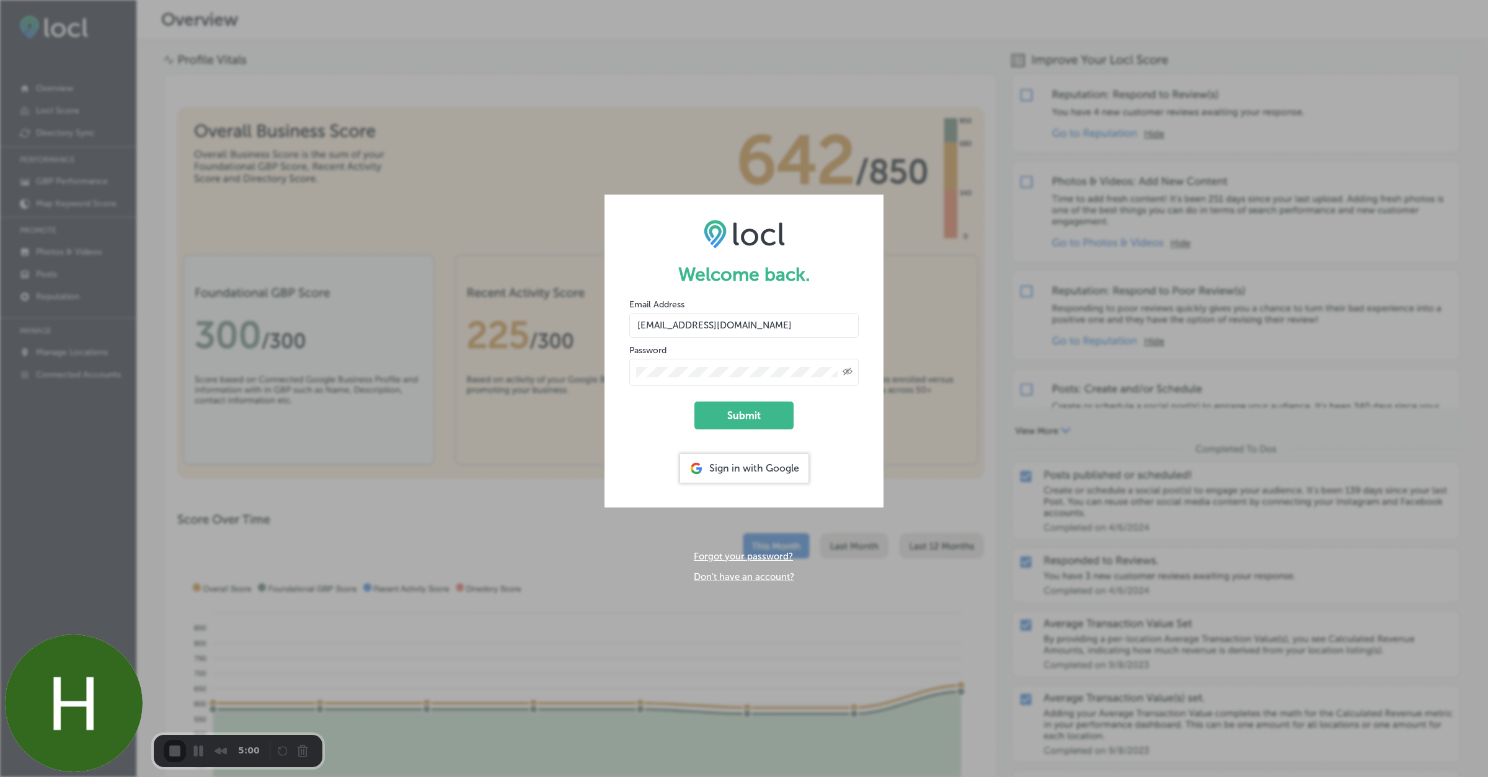
click at [281, 753] on button "Restart Recording" at bounding box center [285, 752] width 15 height 15
click at [299, 750] on button "Cancel Recording" at bounding box center [306, 753] width 20 height 20
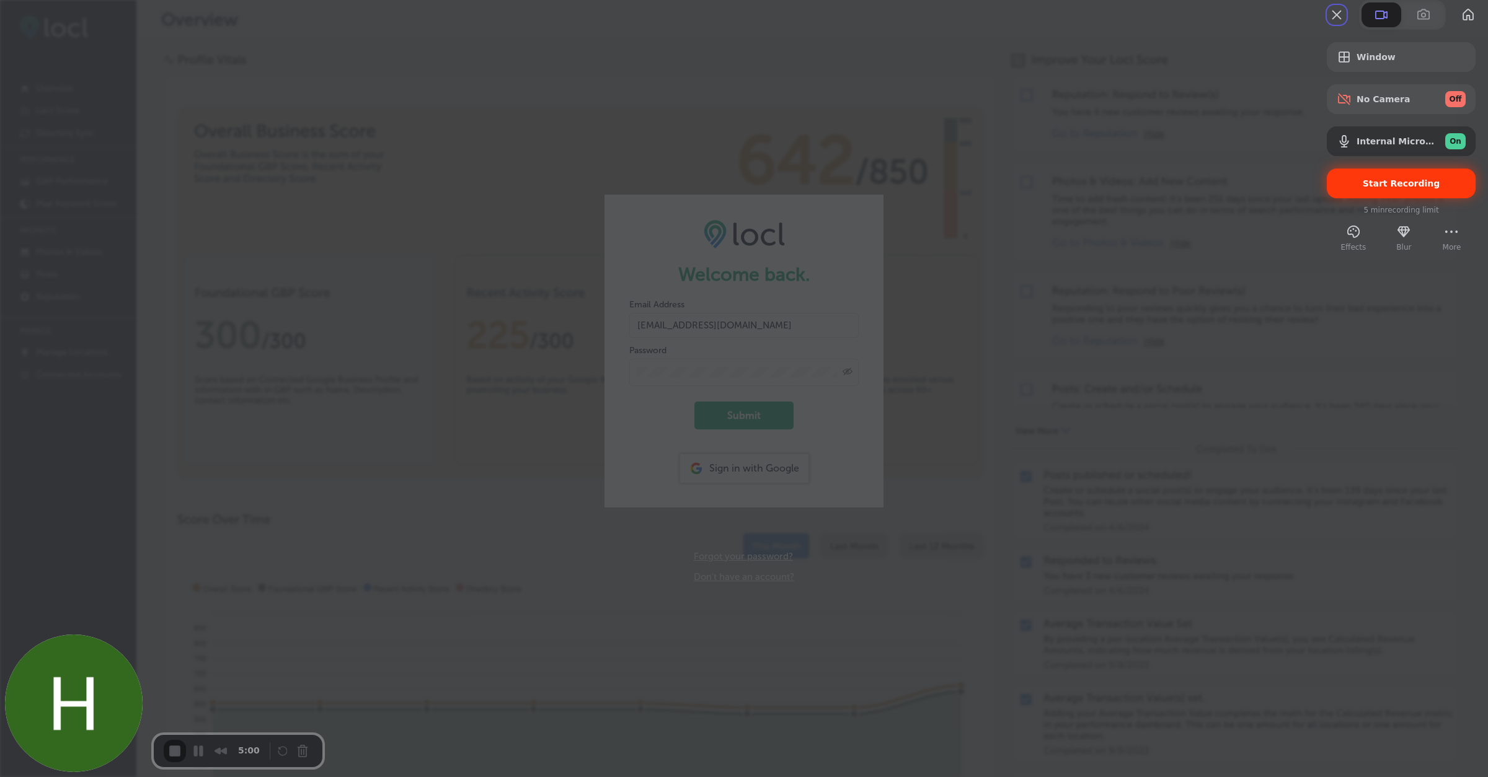
click at [1368, 188] on span "Start Recording" at bounding box center [1401, 184] width 77 height 10
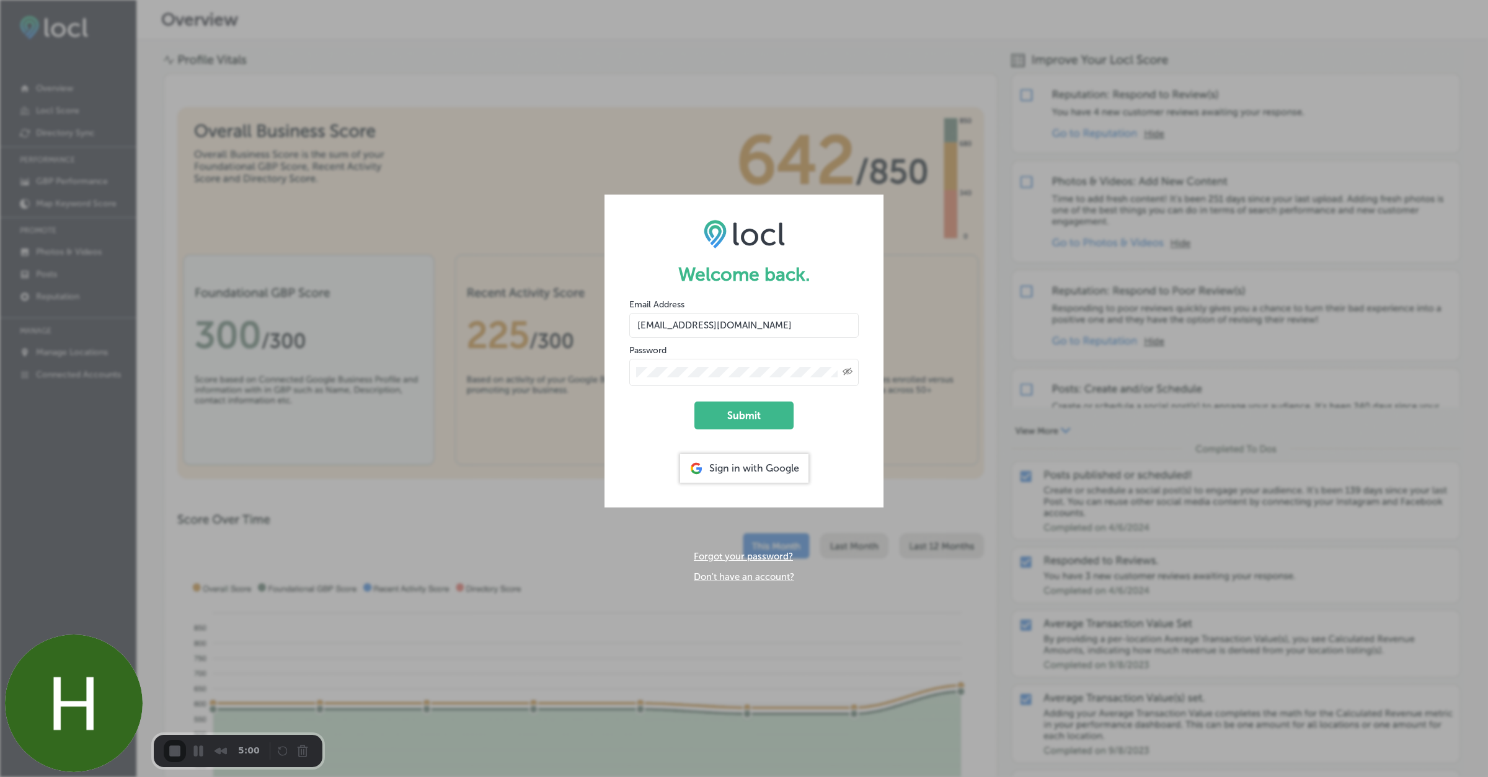
click at [298, 747] on button "Cancel Recording" at bounding box center [306, 753] width 20 height 20
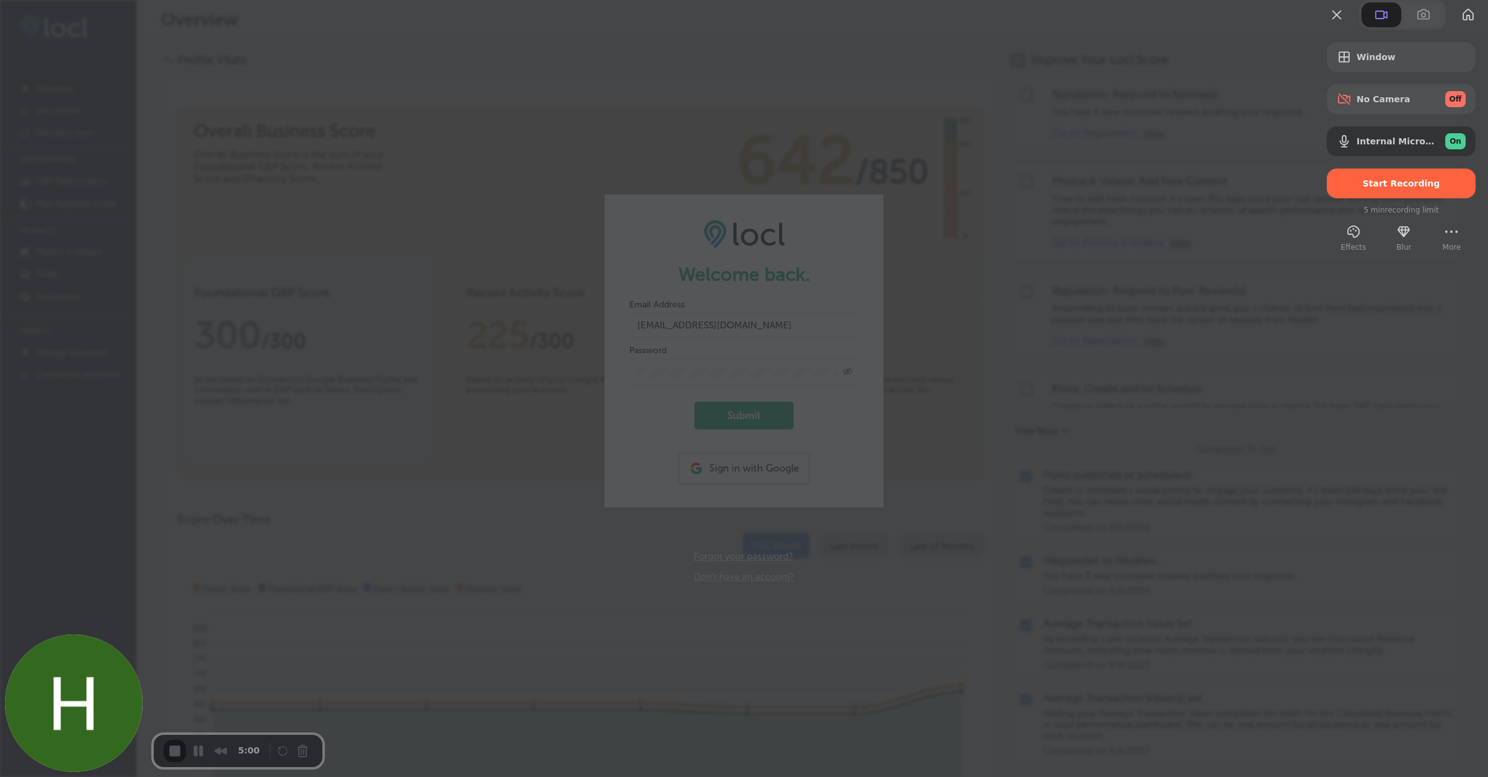
click at [1363, 188] on span "Start Recording" at bounding box center [1401, 184] width 77 height 10
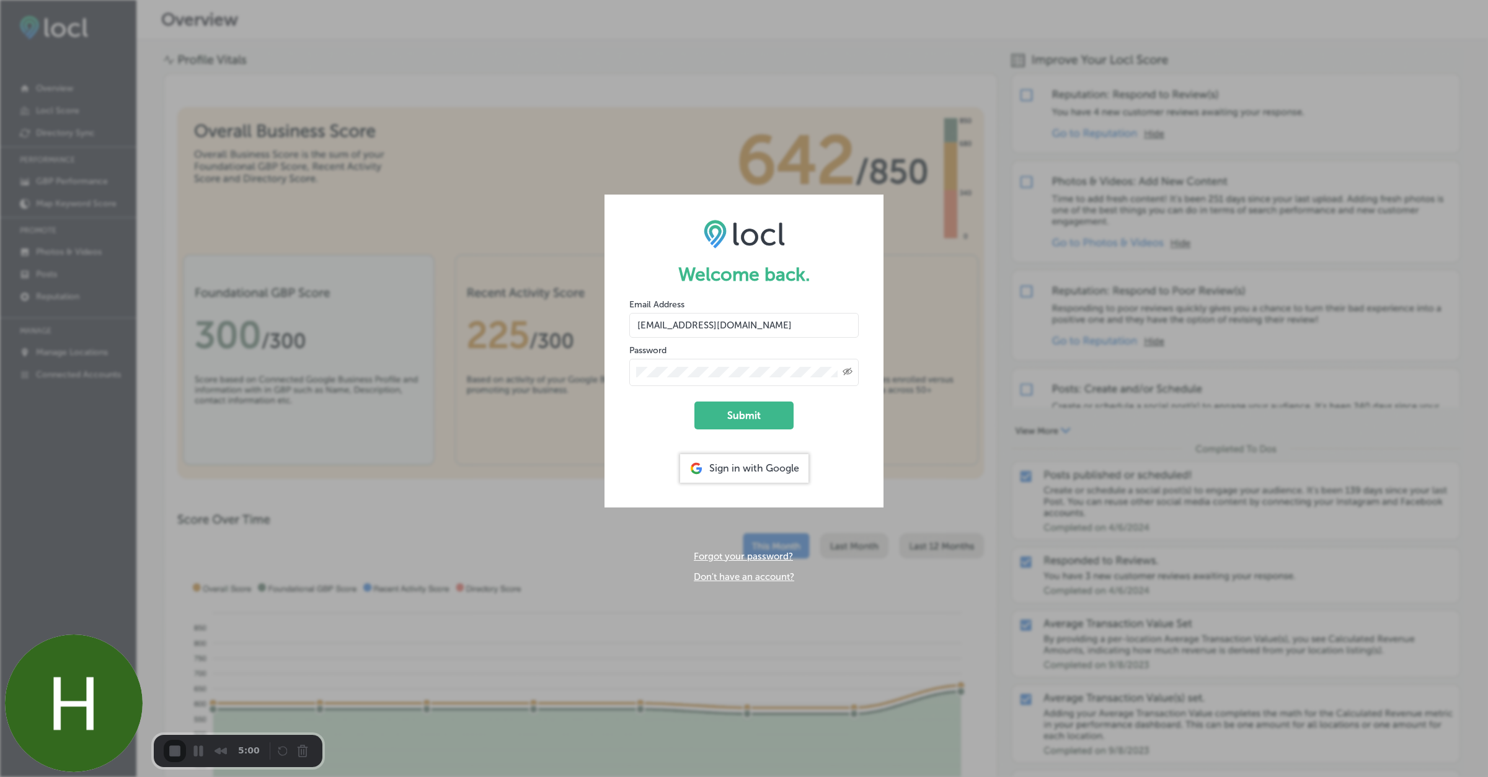
click at [306, 752] on button "Cancel Recording" at bounding box center [306, 753] width 20 height 20
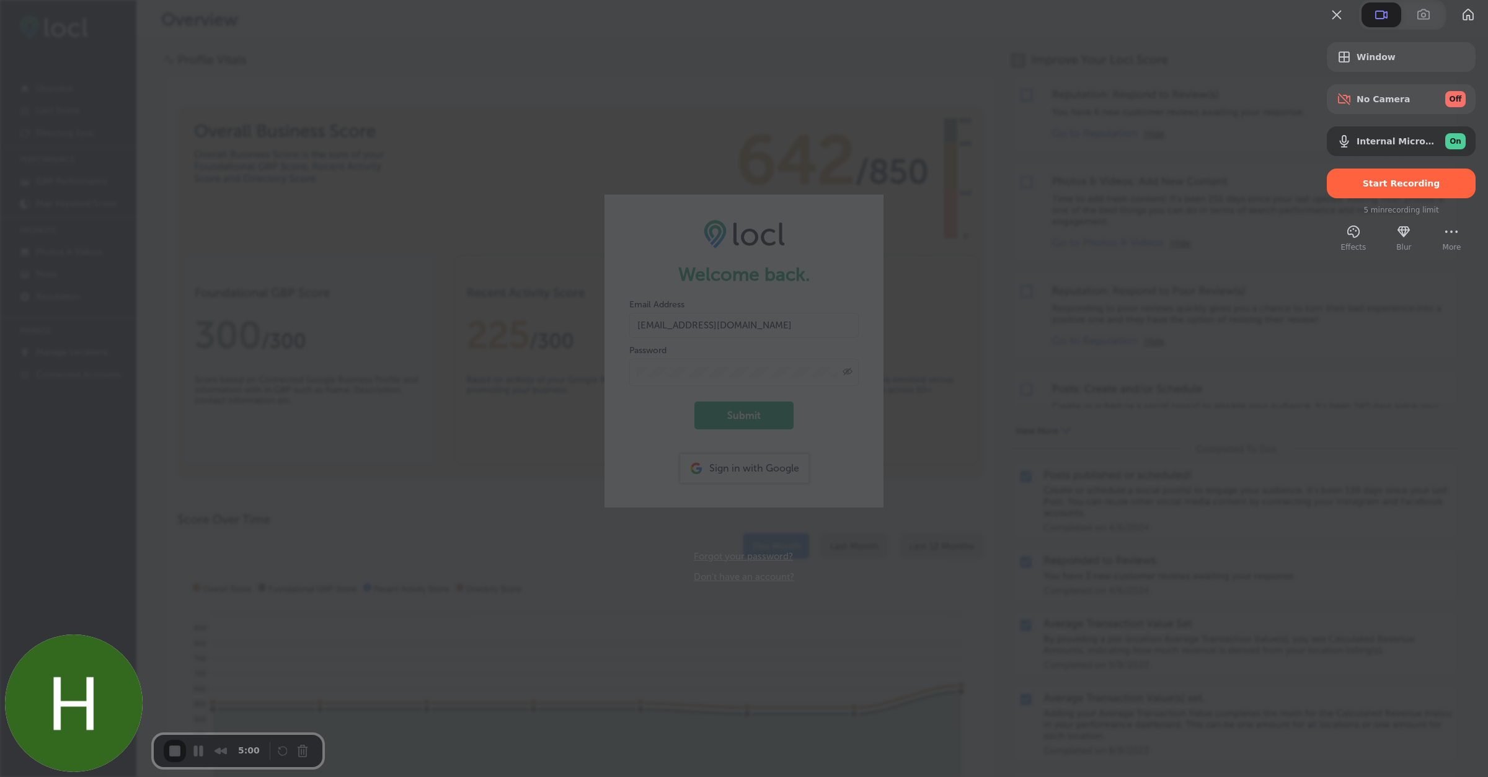
click at [1370, 188] on span "Start Recording" at bounding box center [1401, 184] width 77 height 10
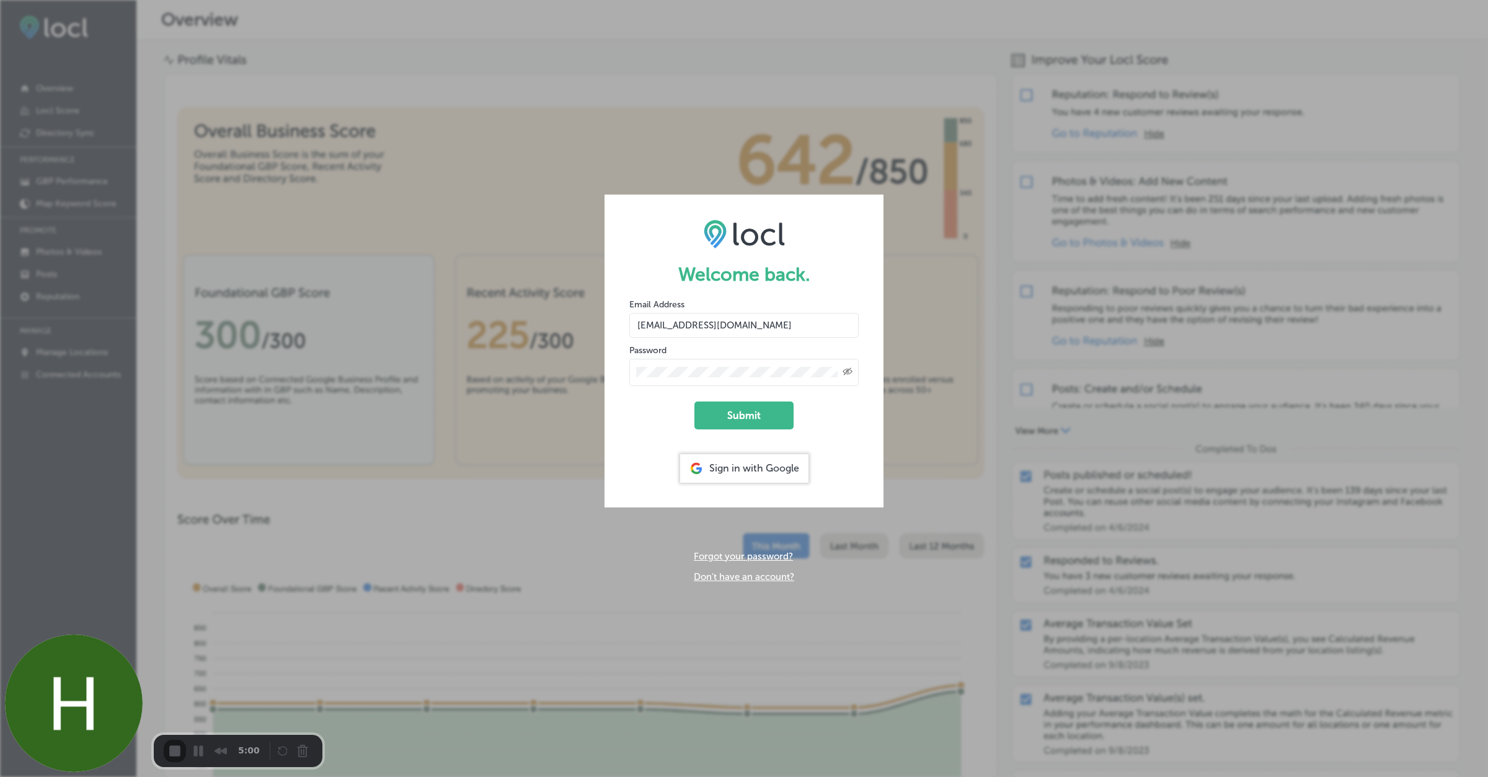
click at [303, 747] on button "Cancel Recording" at bounding box center [306, 753] width 20 height 20
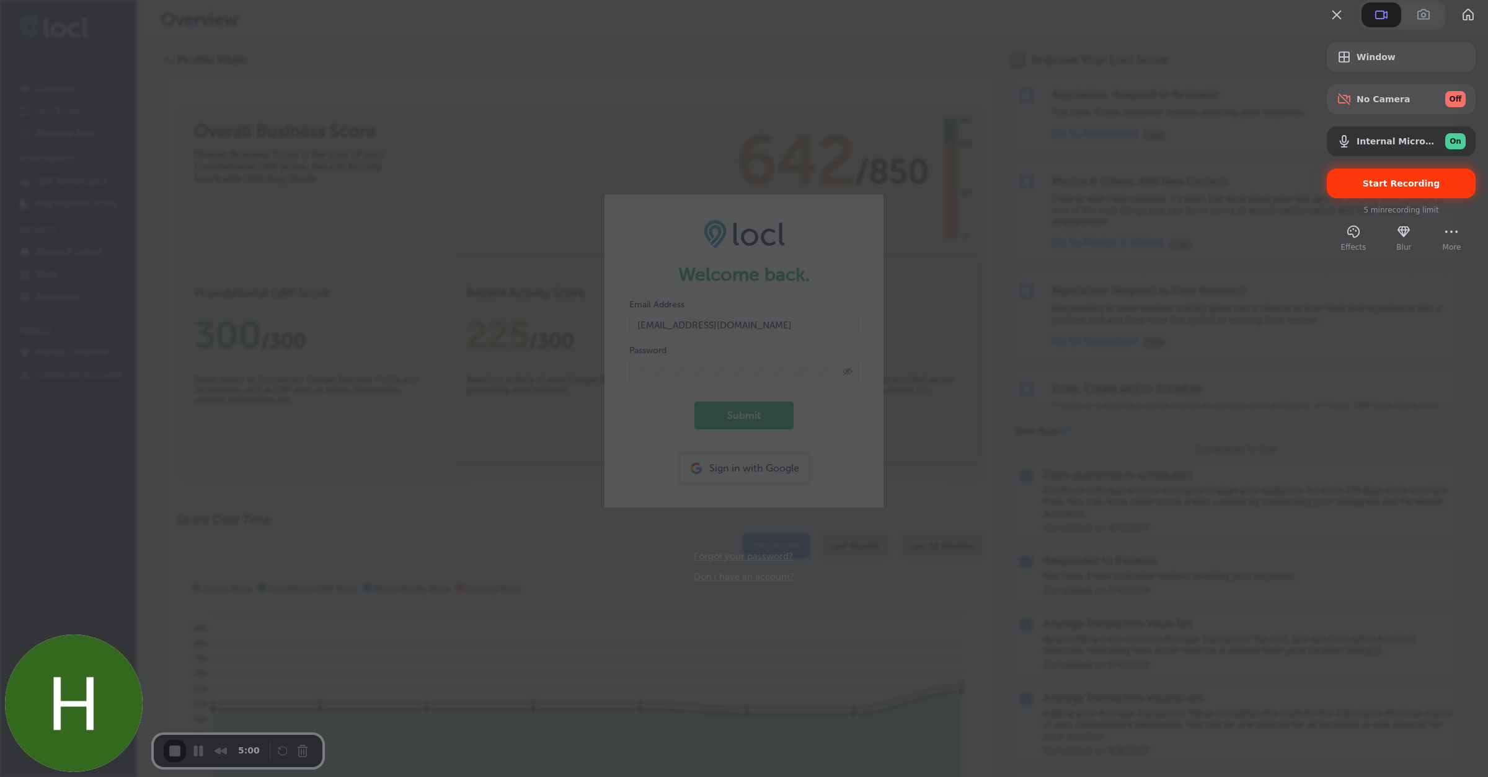
click at [1360, 198] on div "Start Recording" at bounding box center [1401, 184] width 149 height 30
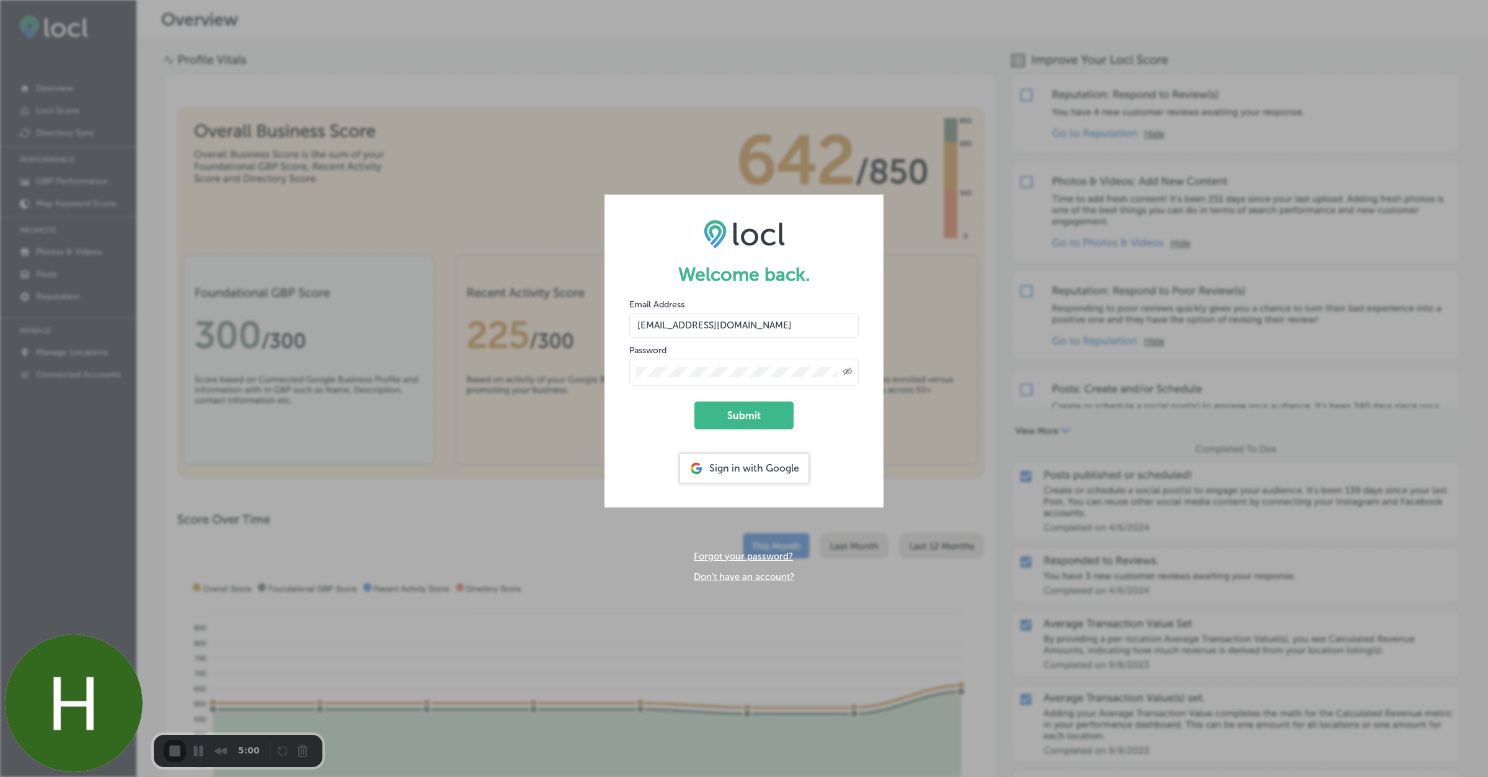
click at [733, 427] on button "Submit" at bounding box center [743, 416] width 99 height 28
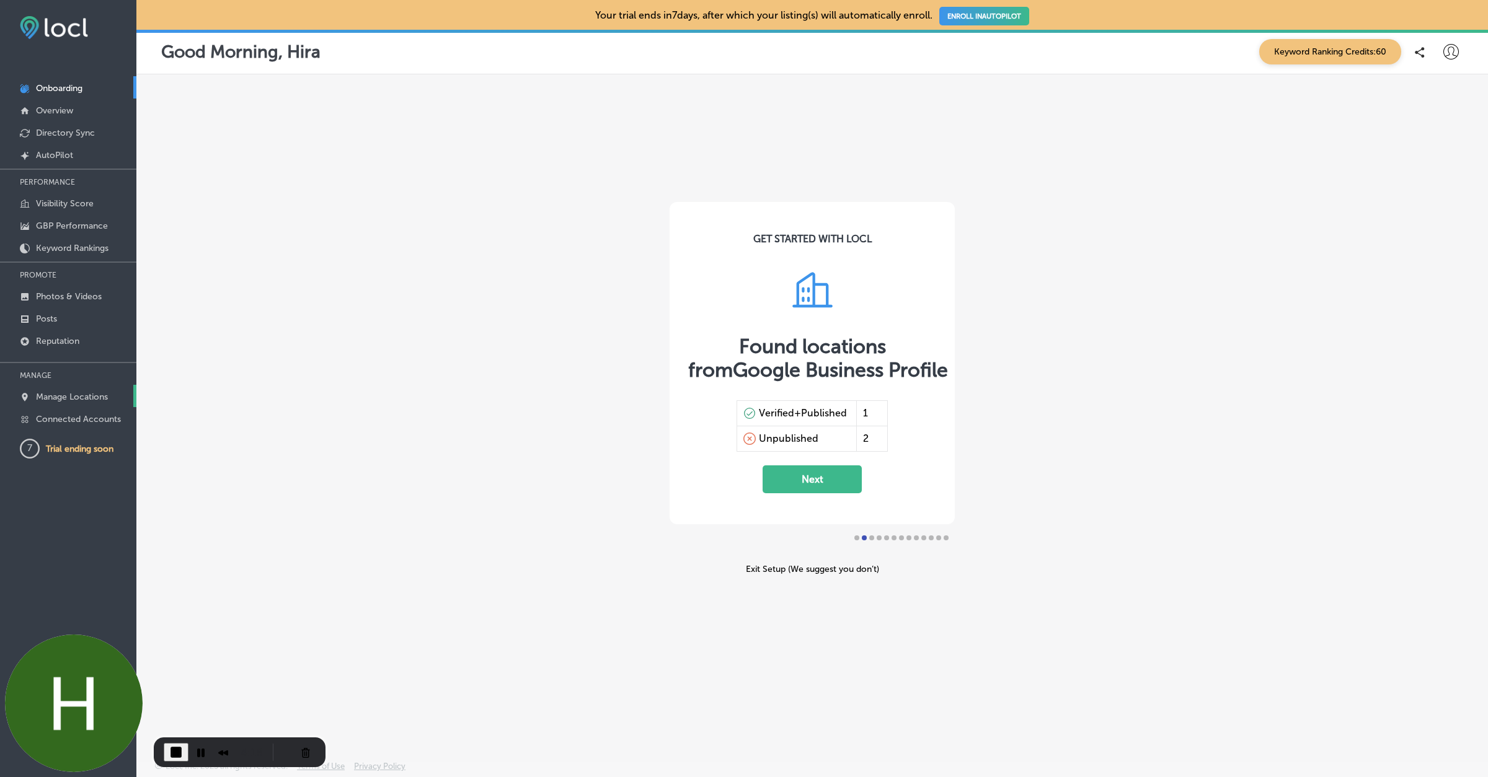
click at [56, 394] on p "Manage Locations" at bounding box center [72, 397] width 72 height 11
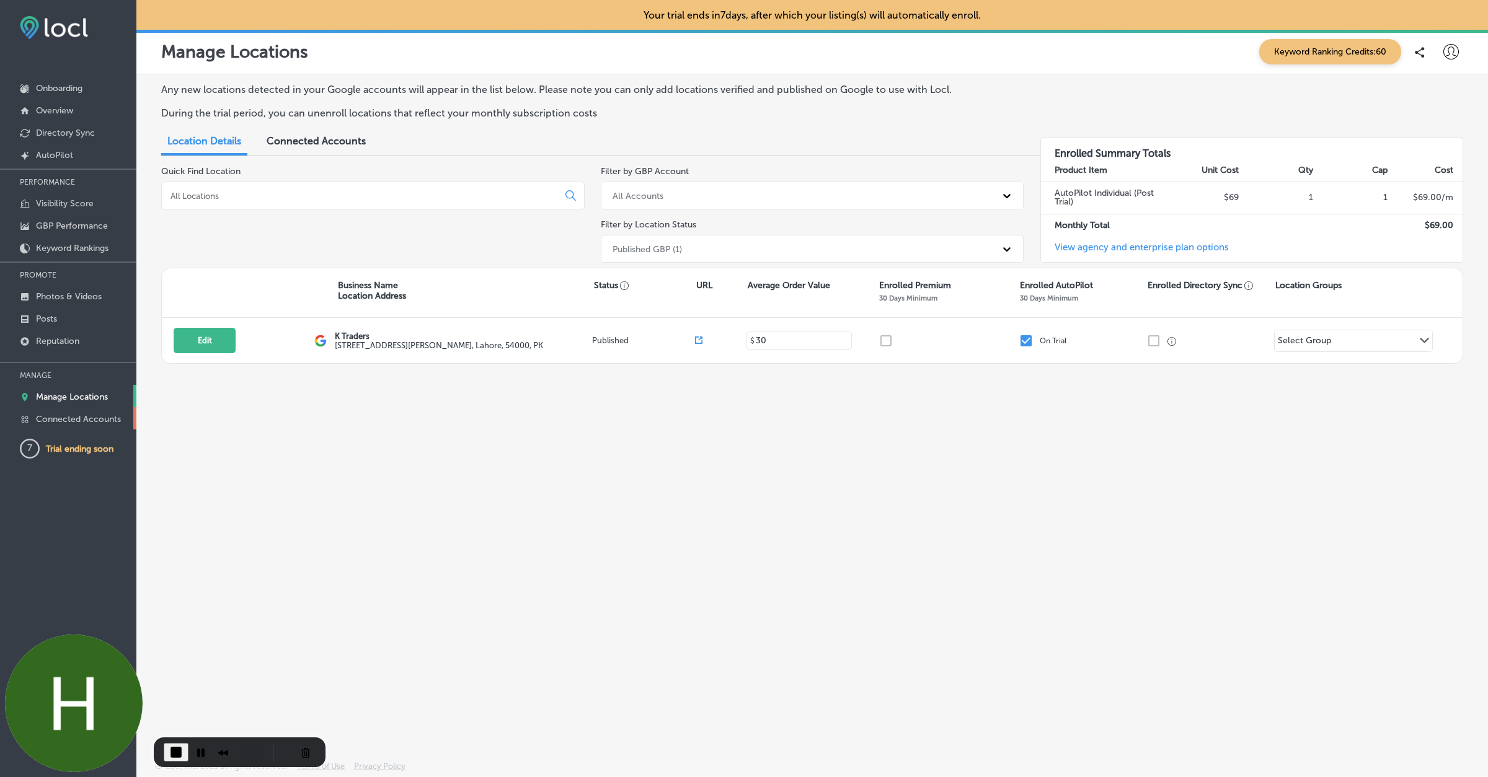
click at [94, 420] on p "Connected Accounts" at bounding box center [78, 419] width 85 height 11
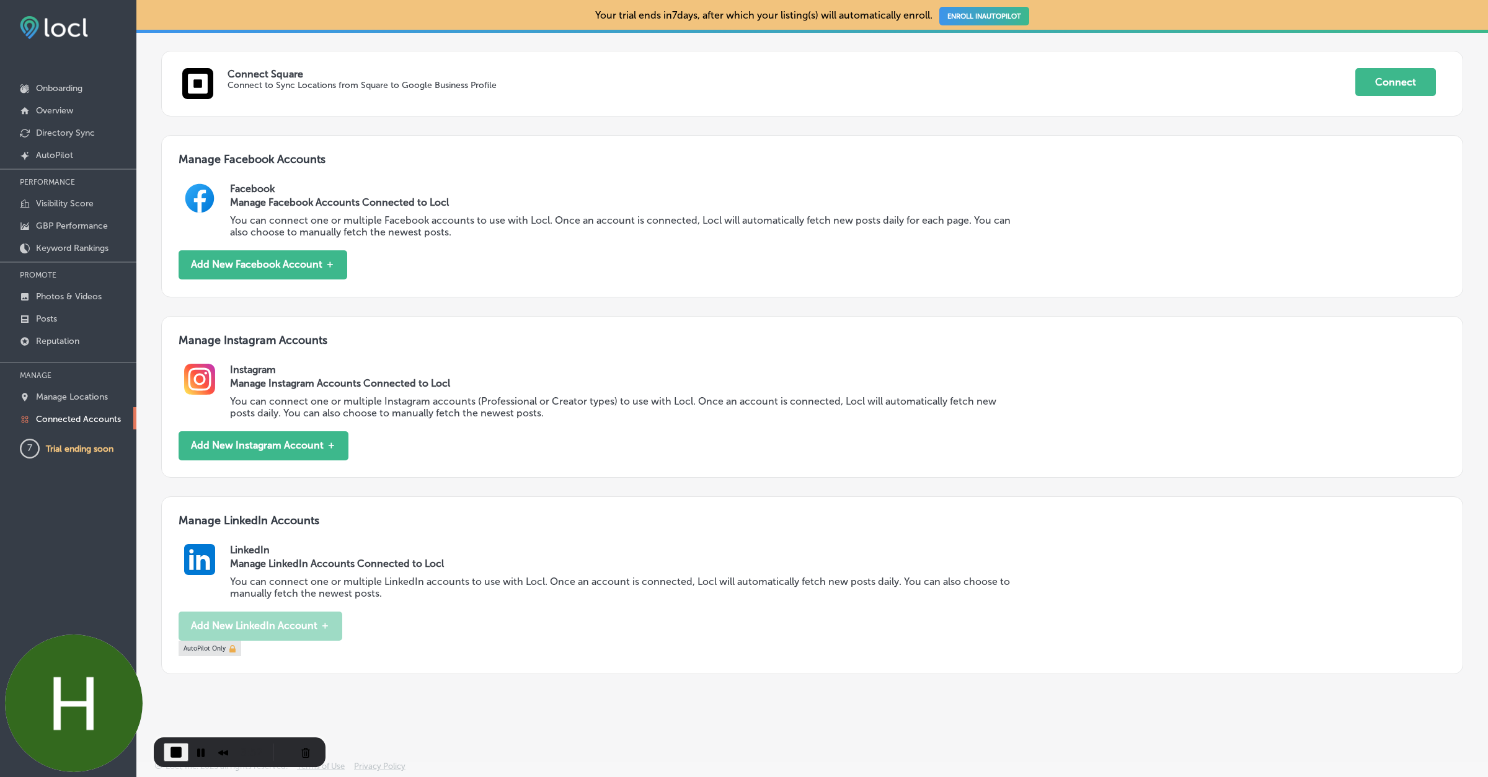
scroll to position [412, 0]
click at [239, 438] on button "Add New Instagram Account ＋" at bounding box center [264, 445] width 170 height 29
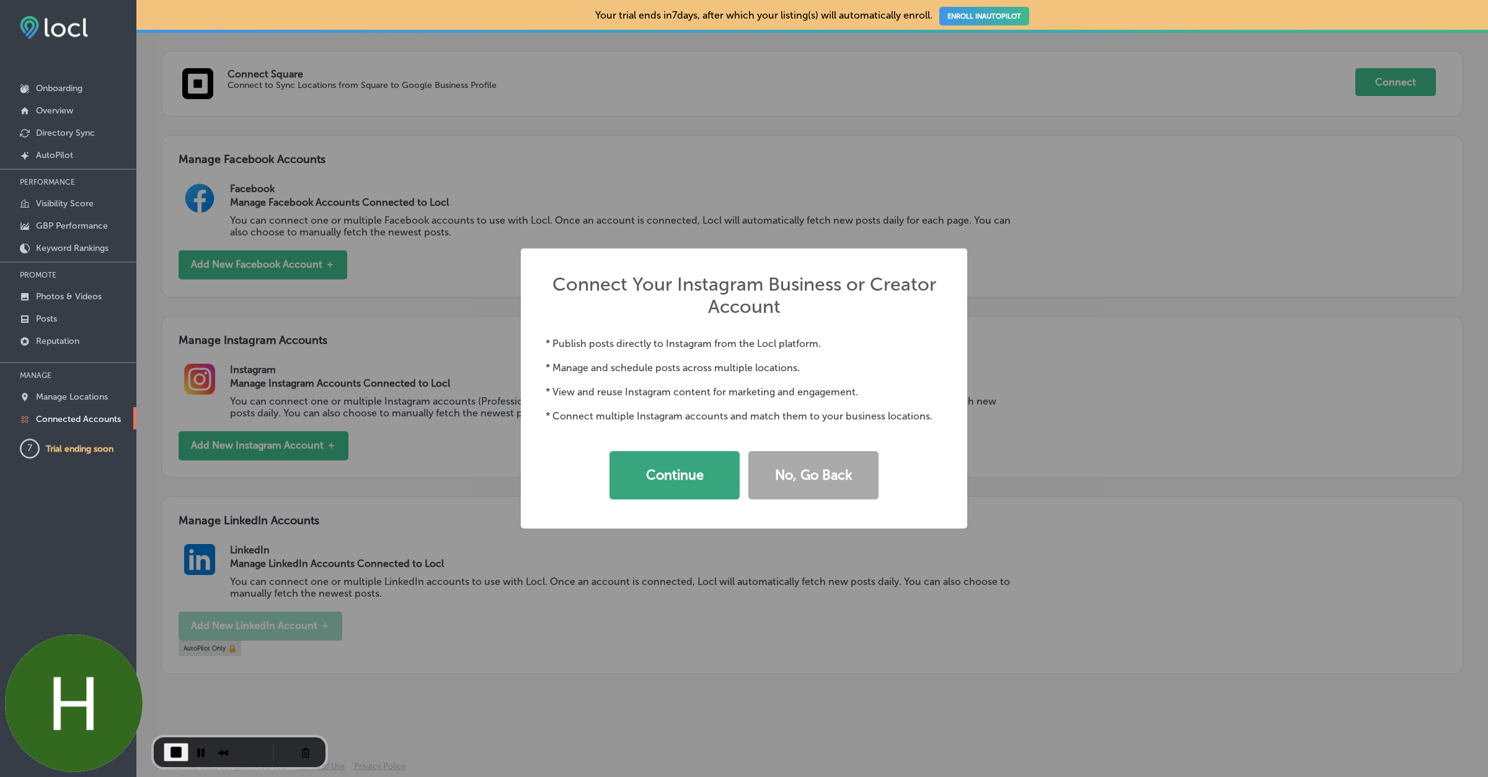
click at [686, 467] on button "Continue" at bounding box center [674, 475] width 130 height 48
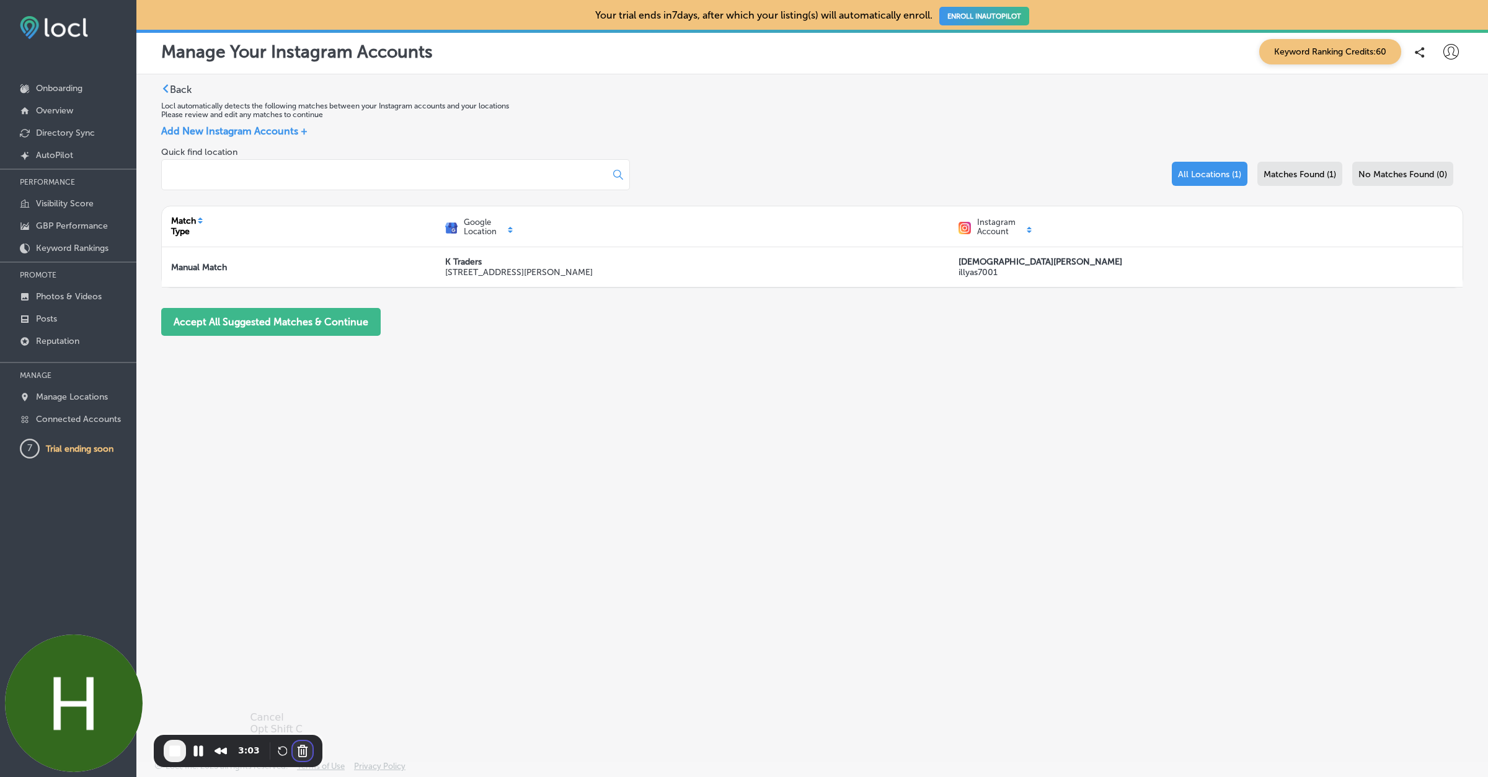
click at [301, 747] on button "Cancel Recording" at bounding box center [303, 751] width 20 height 20
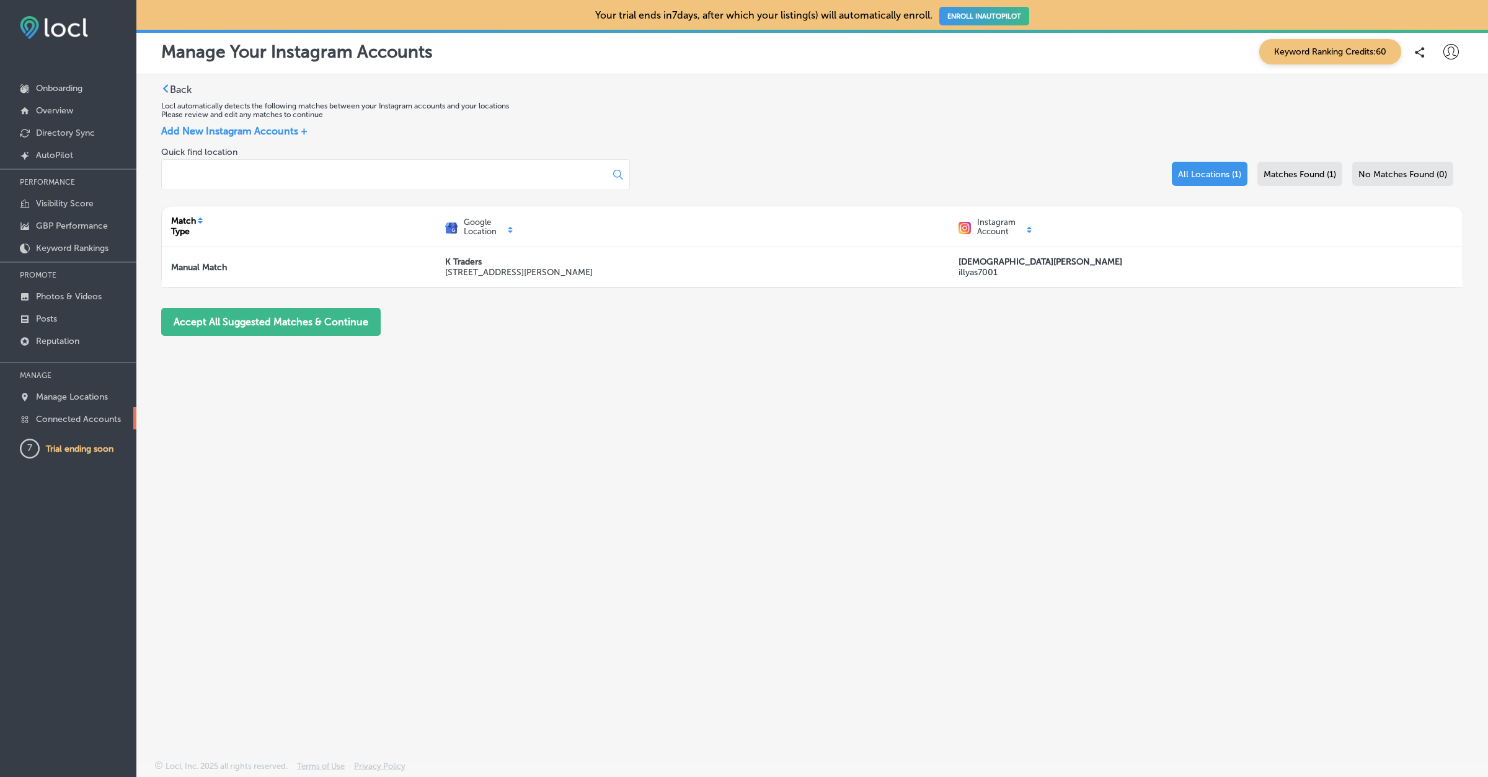
click at [86, 421] on p "Connected Accounts" at bounding box center [78, 419] width 85 height 11
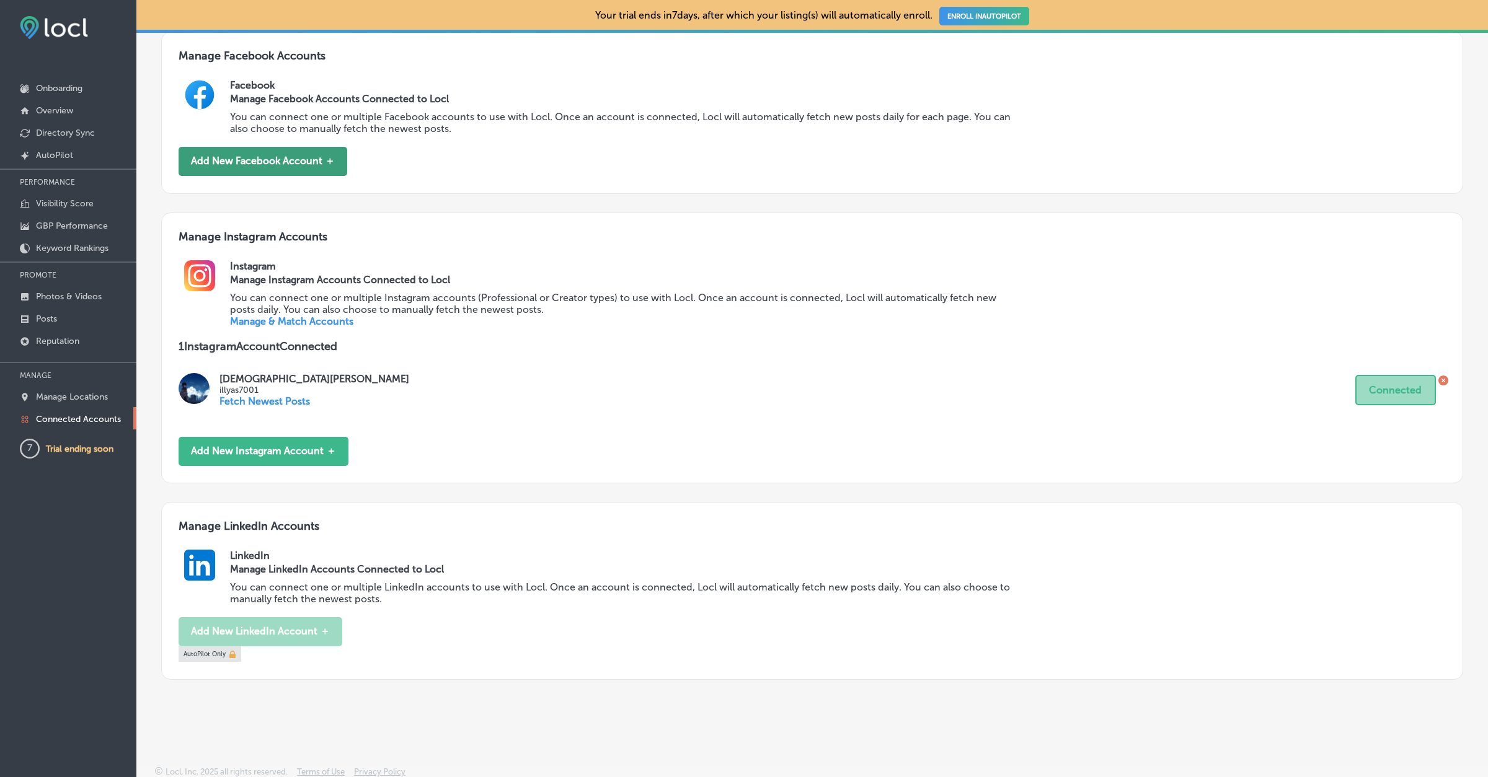
scroll to position [521, 0]
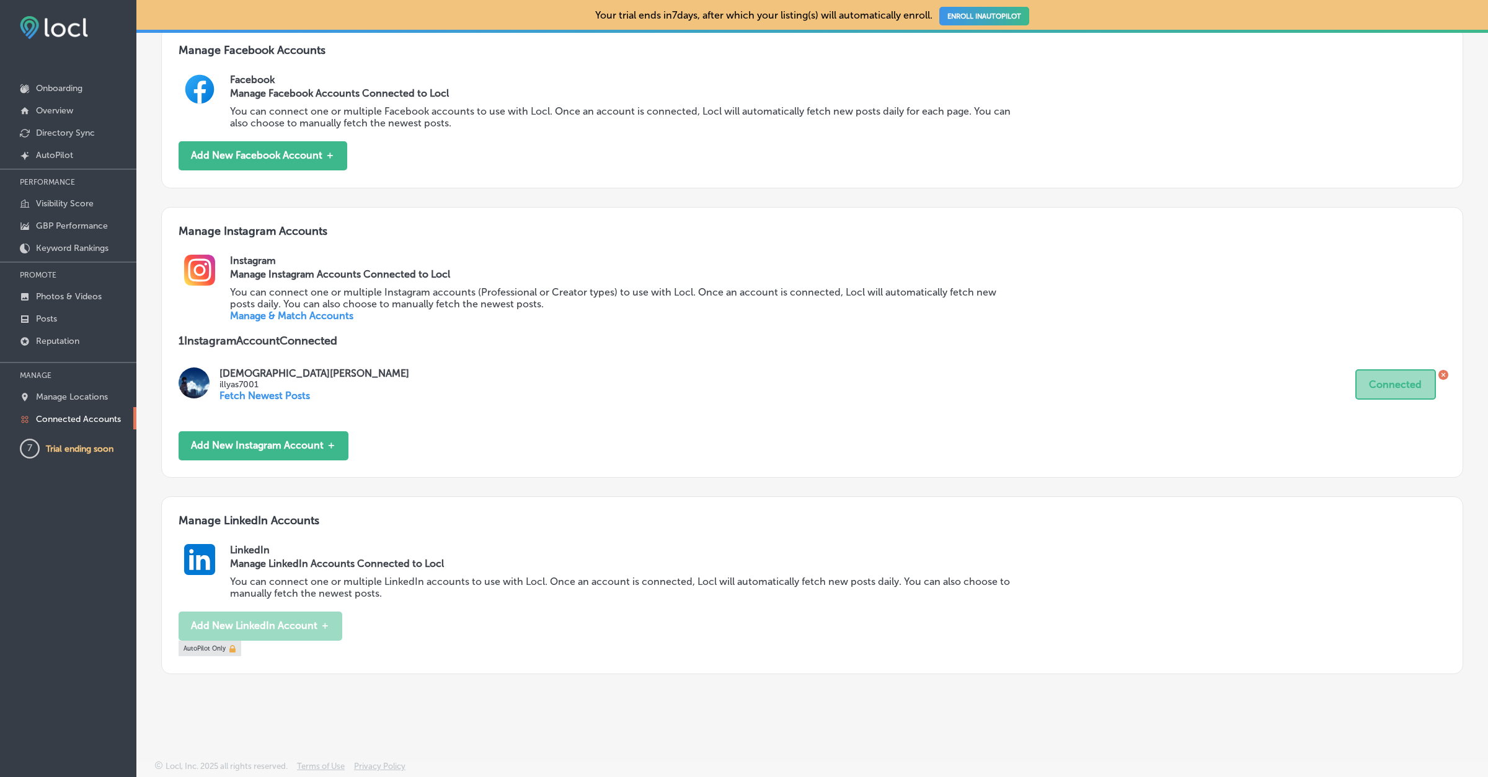
click at [218, 652] on link at bounding box center [210, 648] width 62 height 15
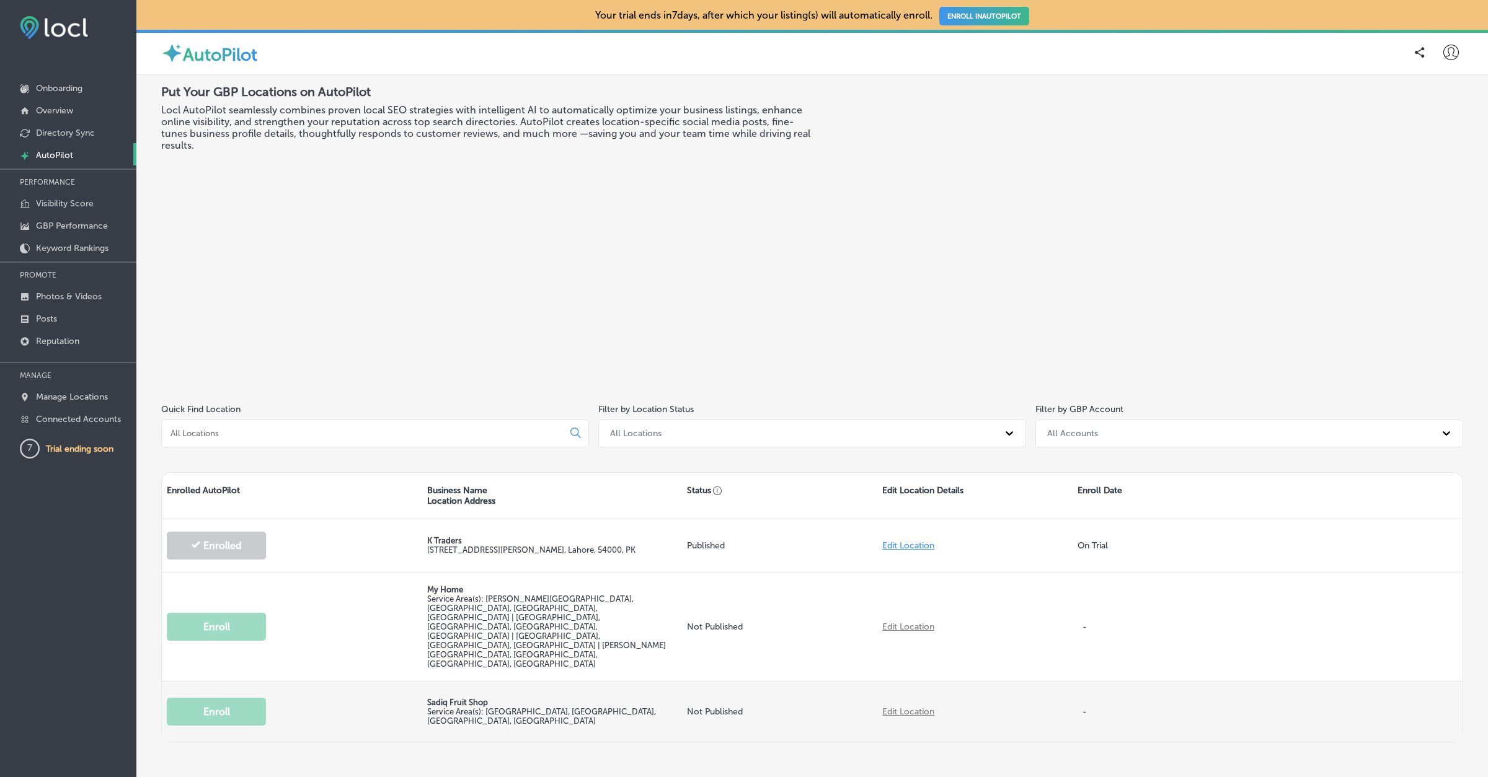
scroll to position [4, 0]
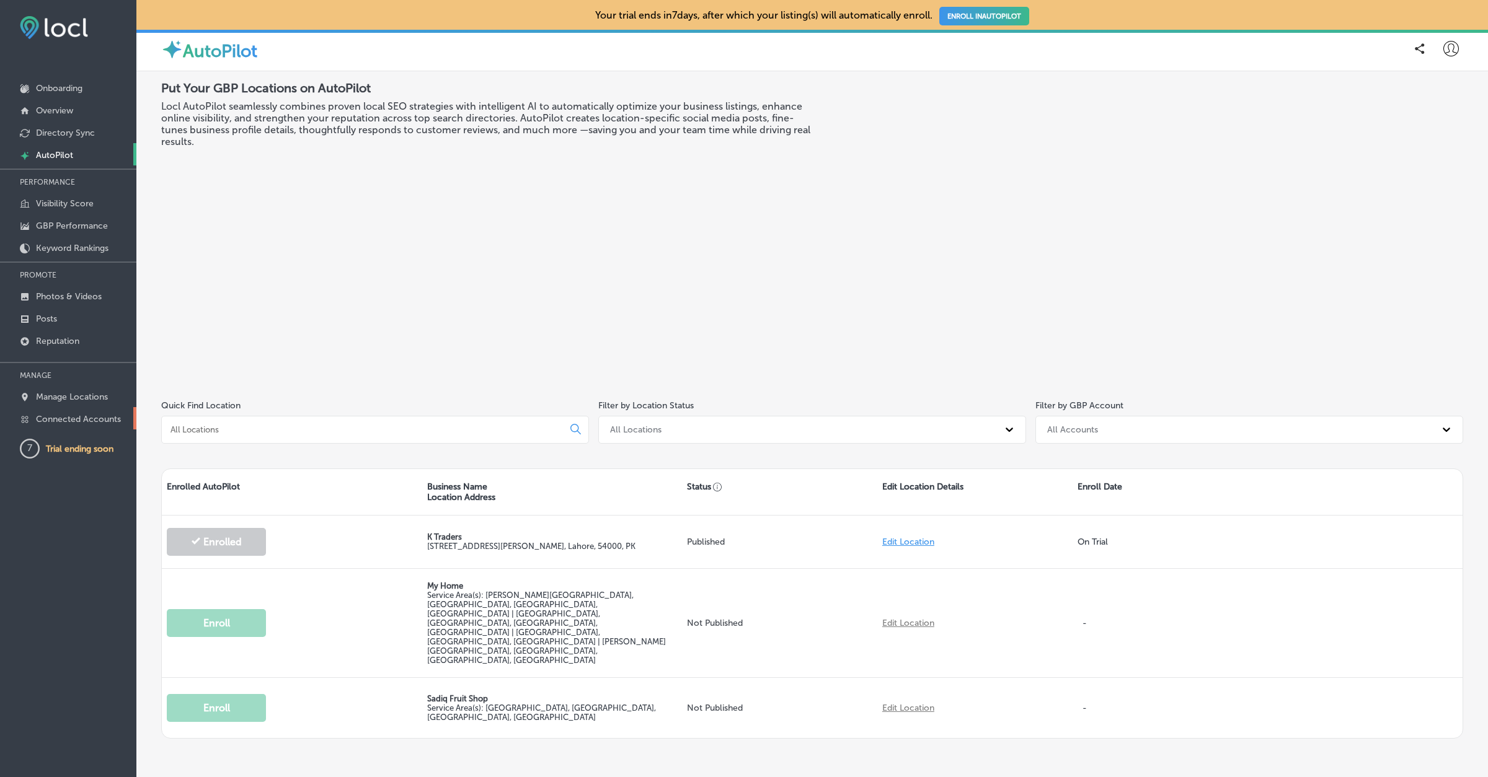
click at [105, 427] on link "Connected Accounts" at bounding box center [68, 418] width 136 height 22
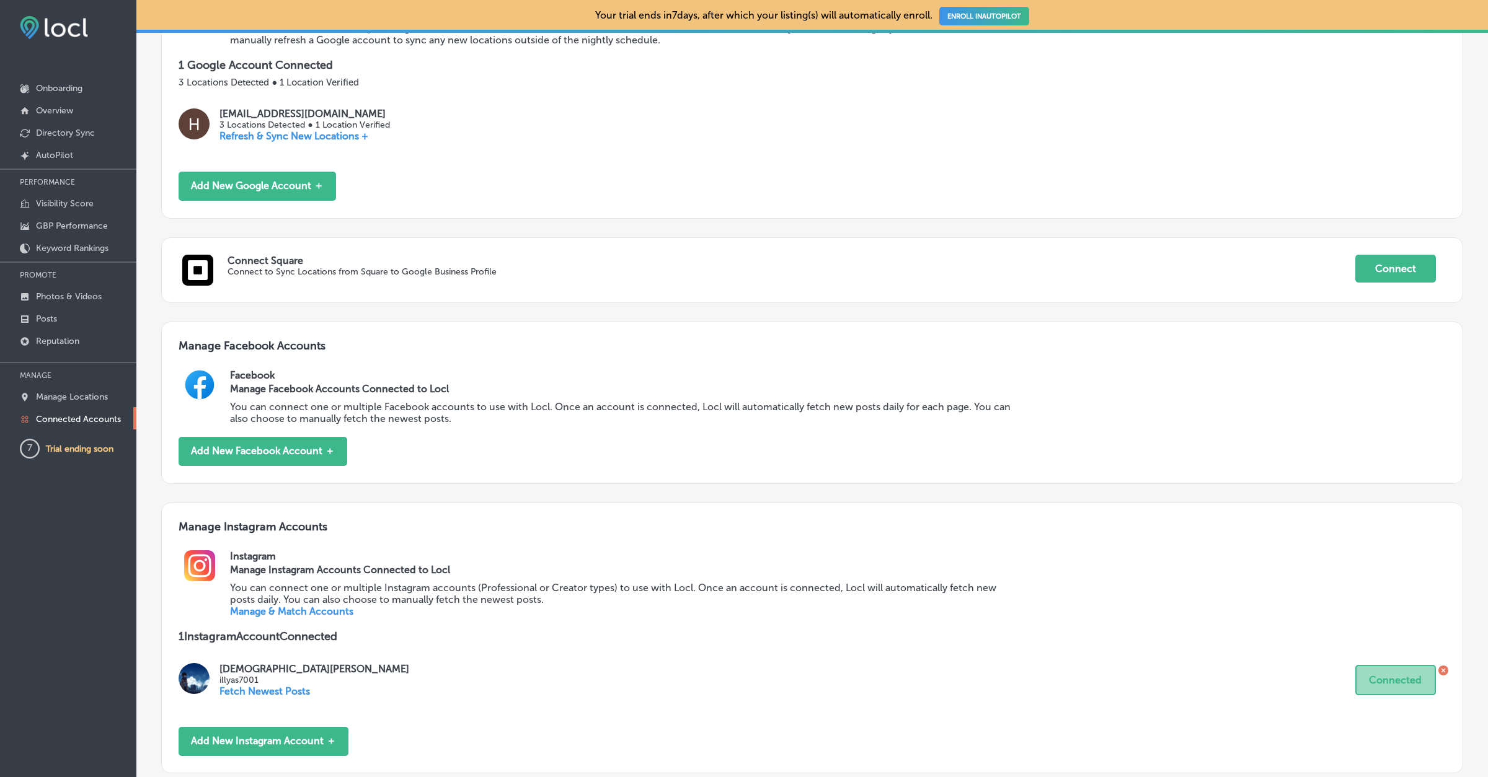
scroll to position [521, 0]
